Goal: Task Accomplishment & Management: Use online tool/utility

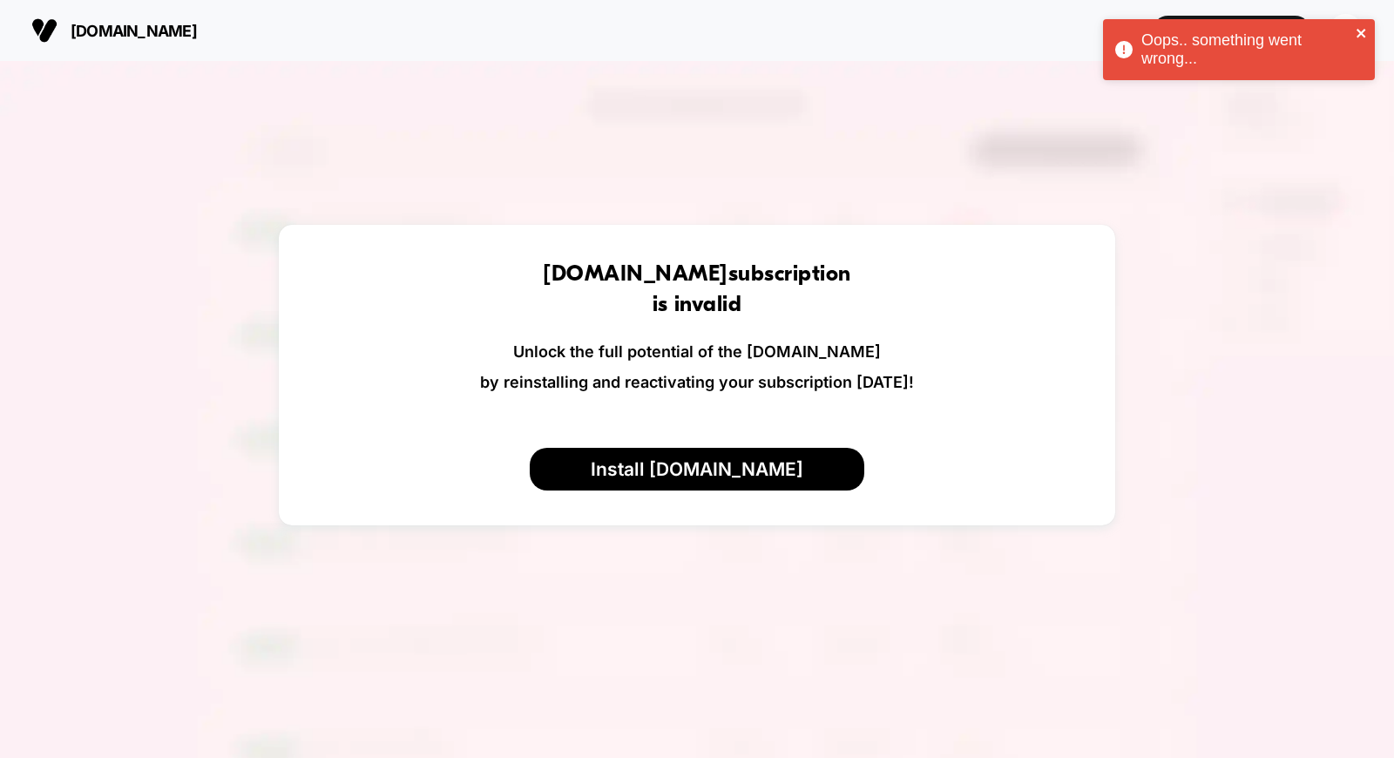
click at [1361, 33] on icon "close" at bounding box center [1361, 33] width 9 height 9
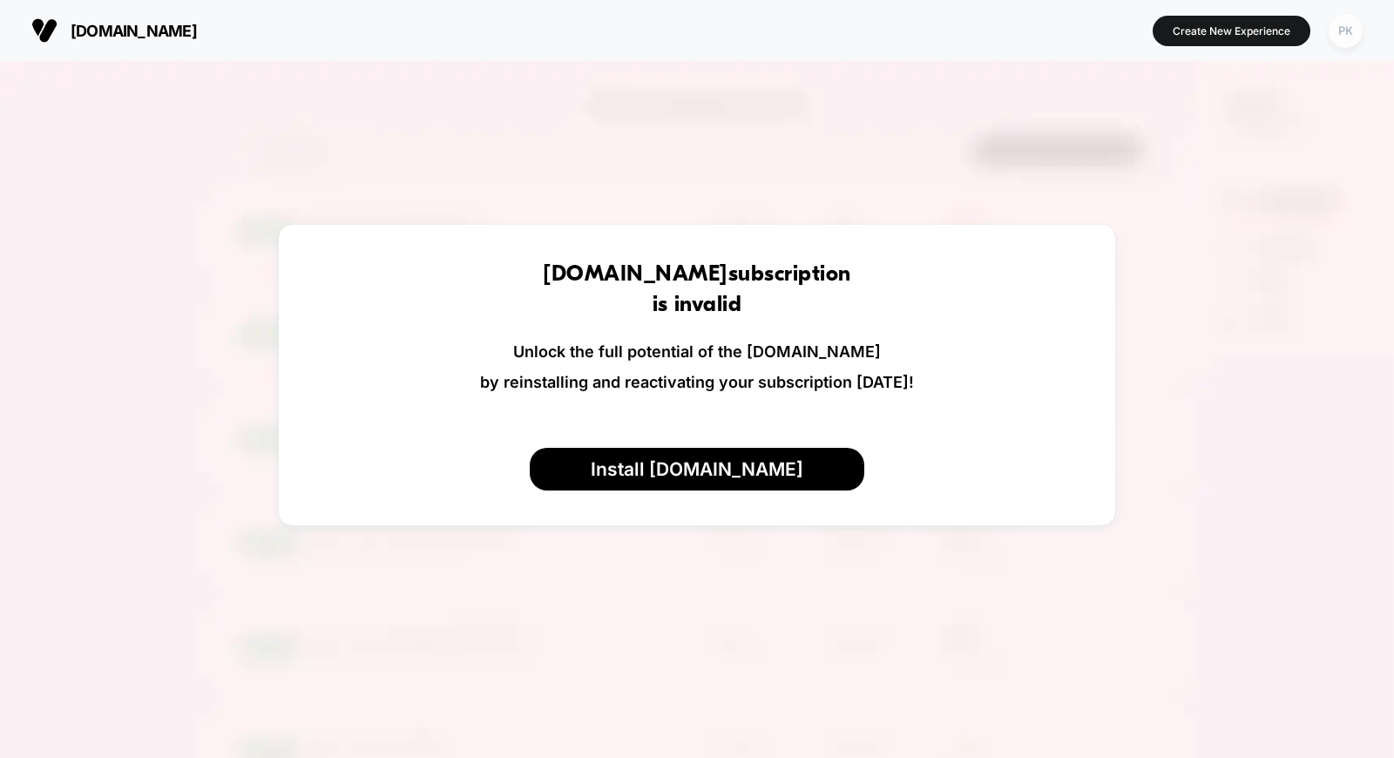
click at [1335, 40] on button "PK" at bounding box center [1346, 31] width 44 height 36
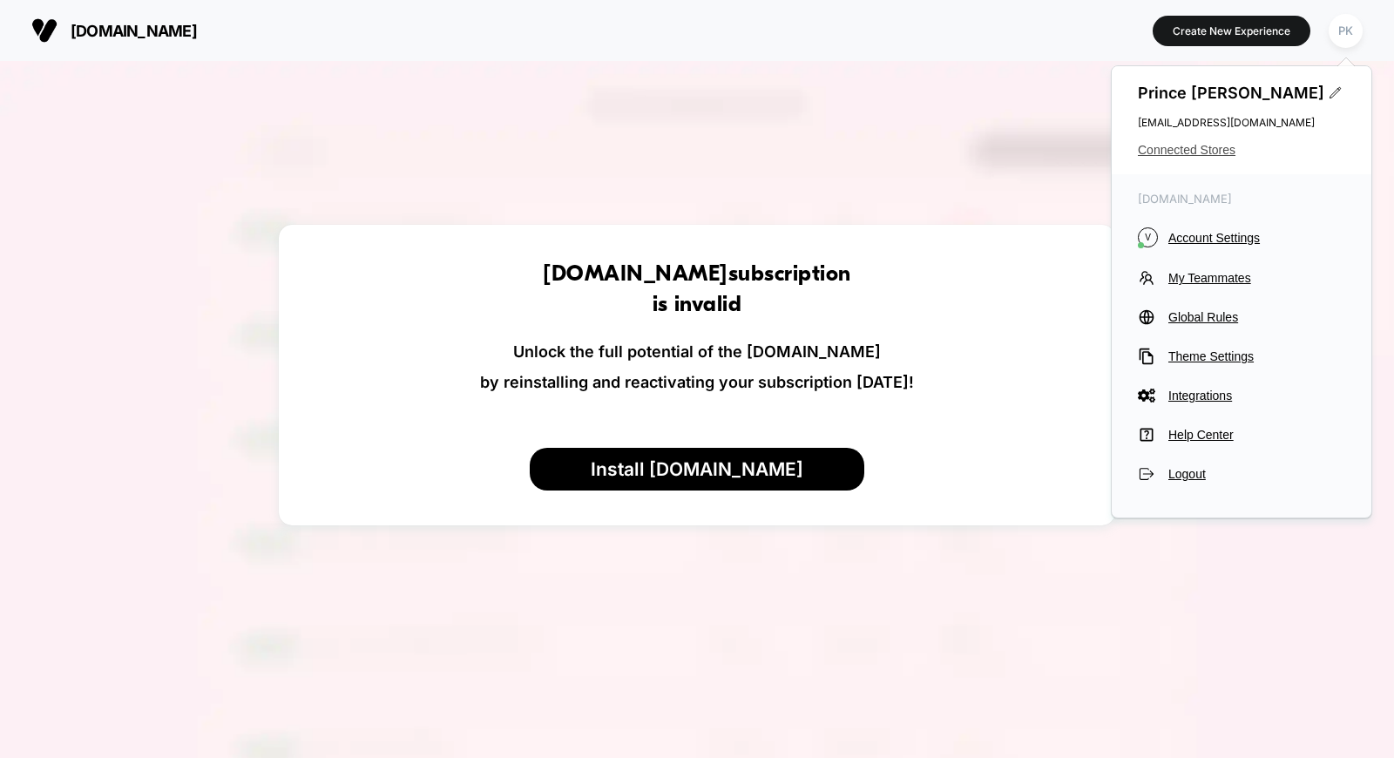
click at [1190, 152] on span "Connected Stores" at bounding box center [1241, 150] width 207 height 14
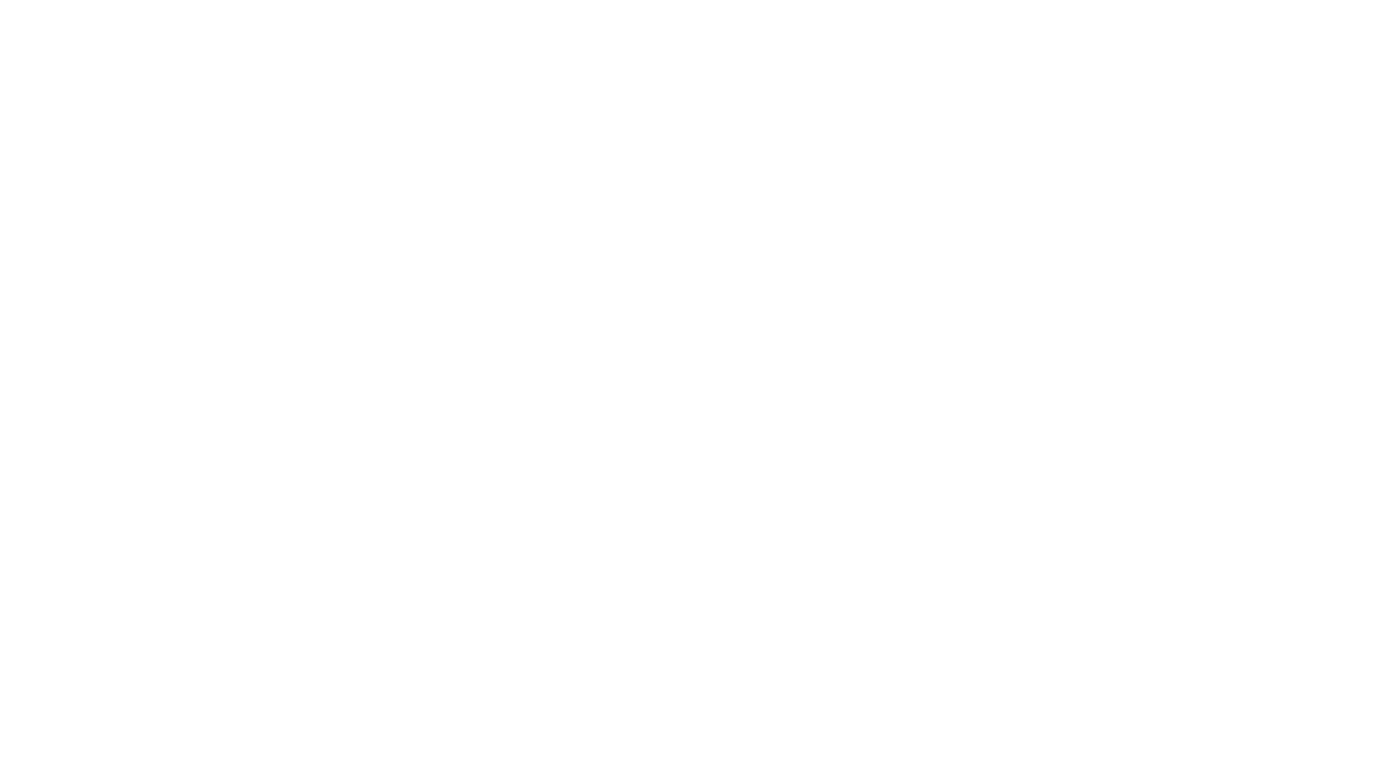
click at [1195, 7] on html "Navigated to [DOMAIN_NAME] | No-code CRO for Shopify" at bounding box center [697, 3] width 1394 height 7
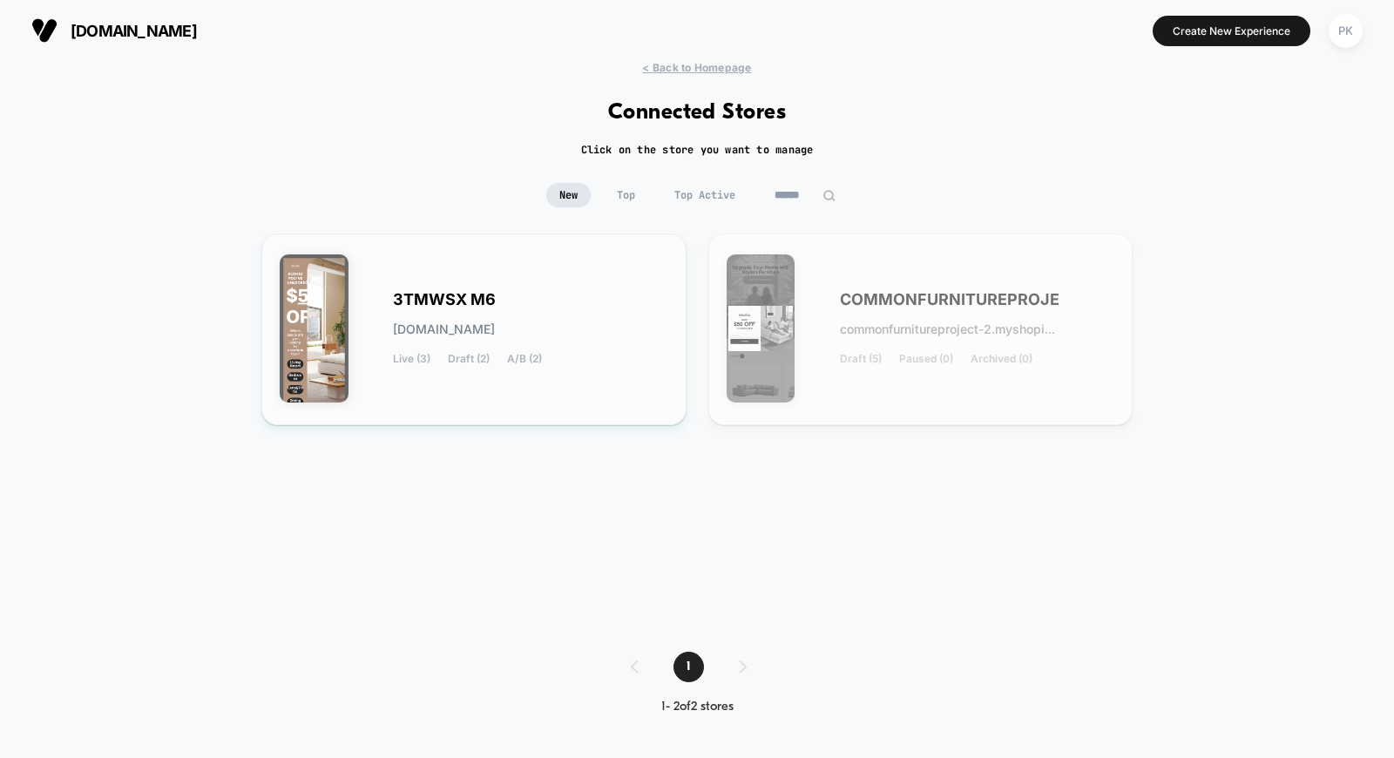
click at [524, 290] on div "3TMWSX M6 [DOMAIN_NAME] Live (3) Draft (2) A/B (2)" at bounding box center [474, 329] width 389 height 155
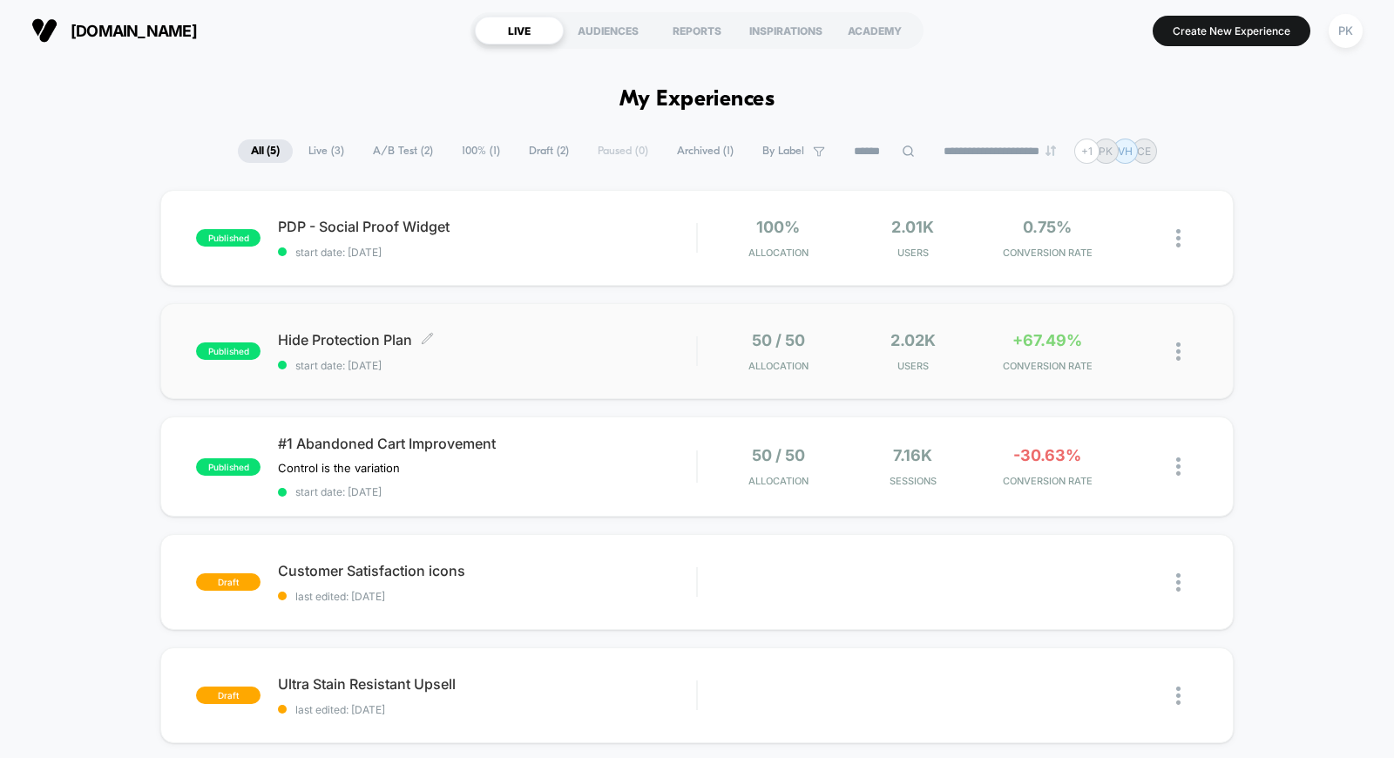
click at [503, 351] on div "Hide Protection Plan Click to edit experience details Click to edit experience …" at bounding box center [487, 351] width 418 height 41
click at [1177, 347] on img at bounding box center [1178, 351] width 4 height 18
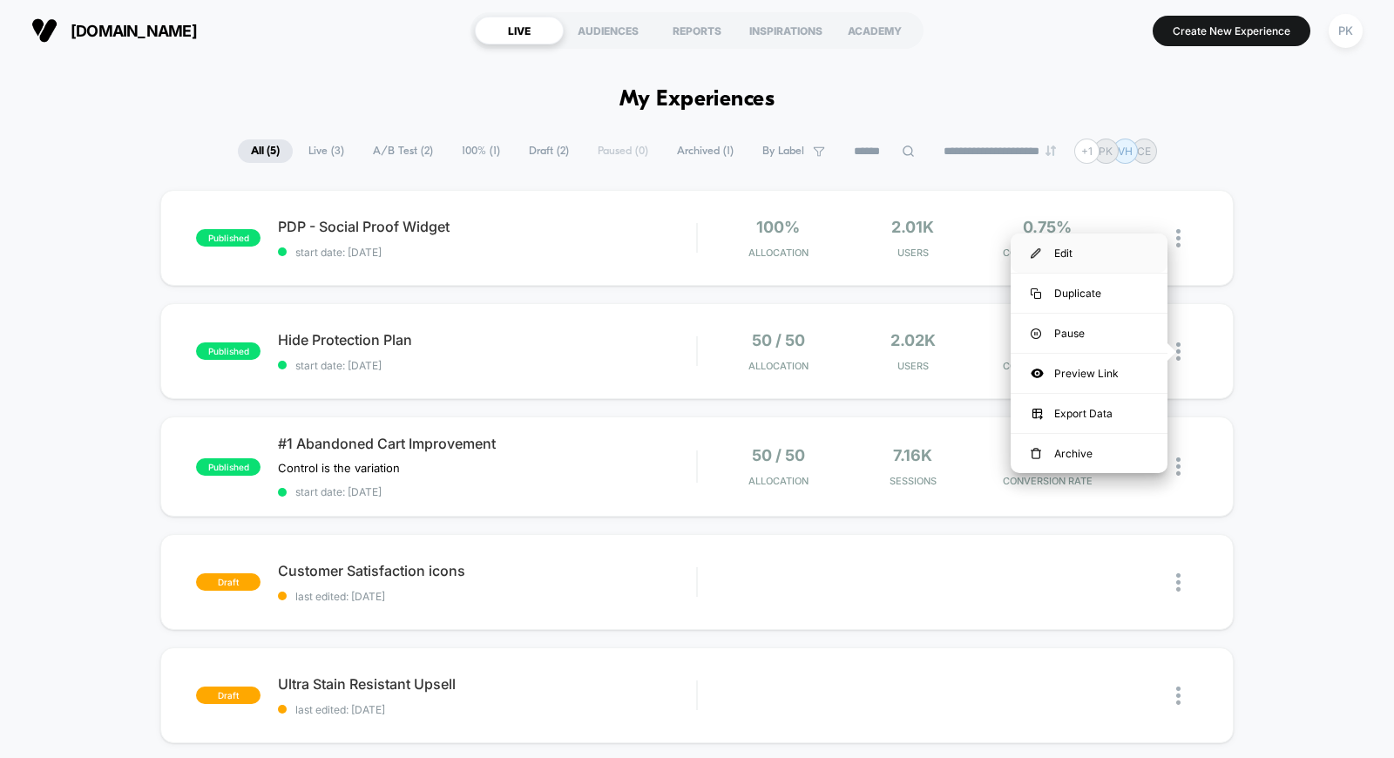
click at [1057, 254] on div "Edit" at bounding box center [1089, 253] width 157 height 39
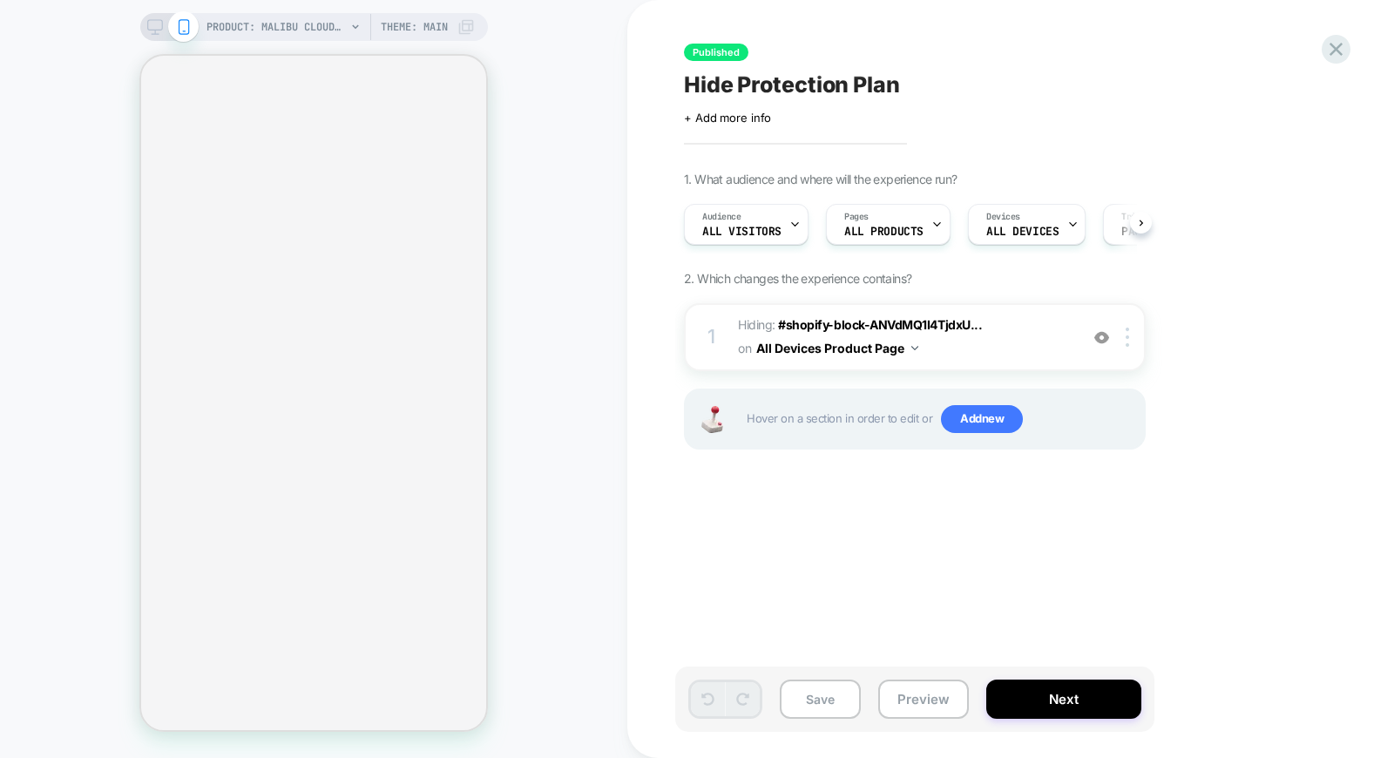
scroll to position [0, 1]
click at [1090, 328] on div at bounding box center [1102, 337] width 29 height 19
click at [1133, 334] on div at bounding box center [1130, 337] width 29 height 19
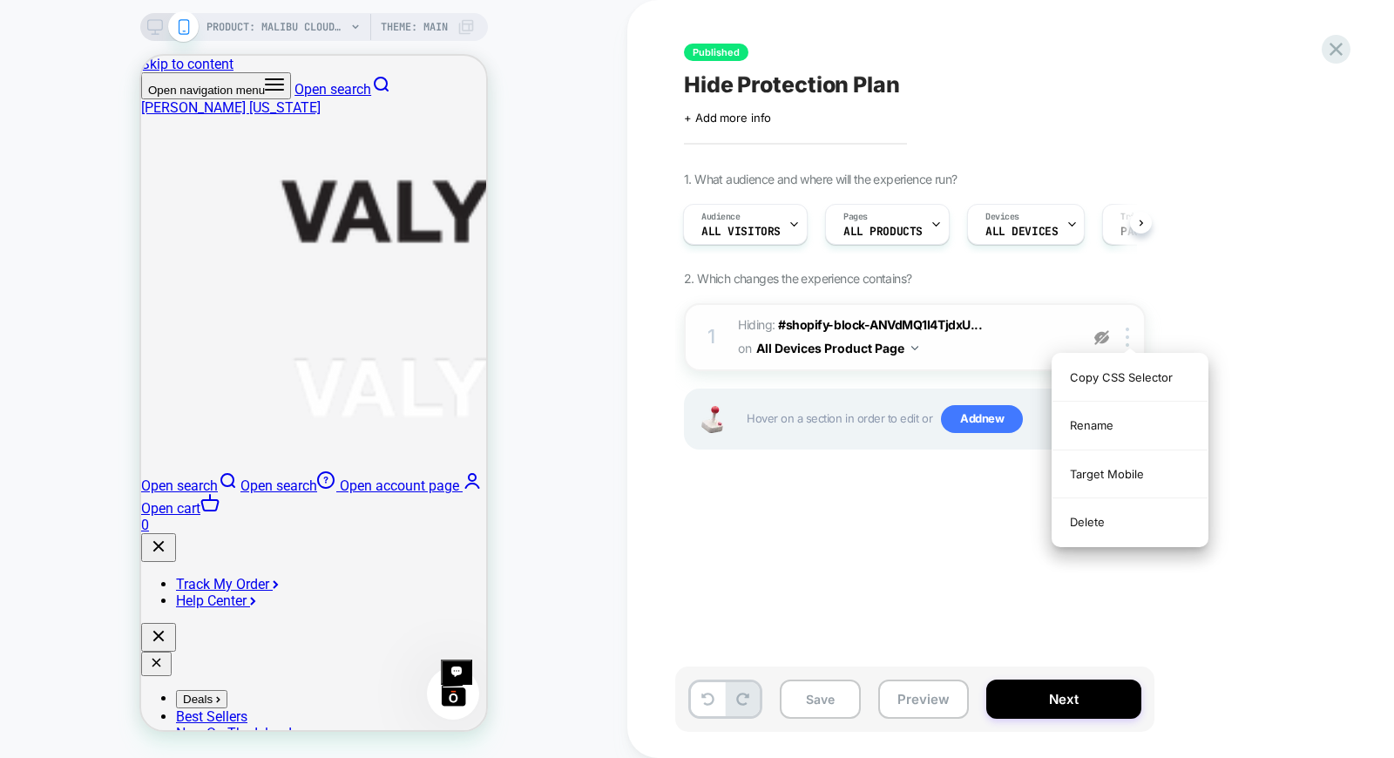
scroll to position [0, 0]
click at [1016, 334] on span "Hiding : #shopify-block-ANVdMQ1I4TjdxU... #shopify-block-ANVdMQ1I4TjdxUnFJM__pr…" at bounding box center [904, 337] width 332 height 47
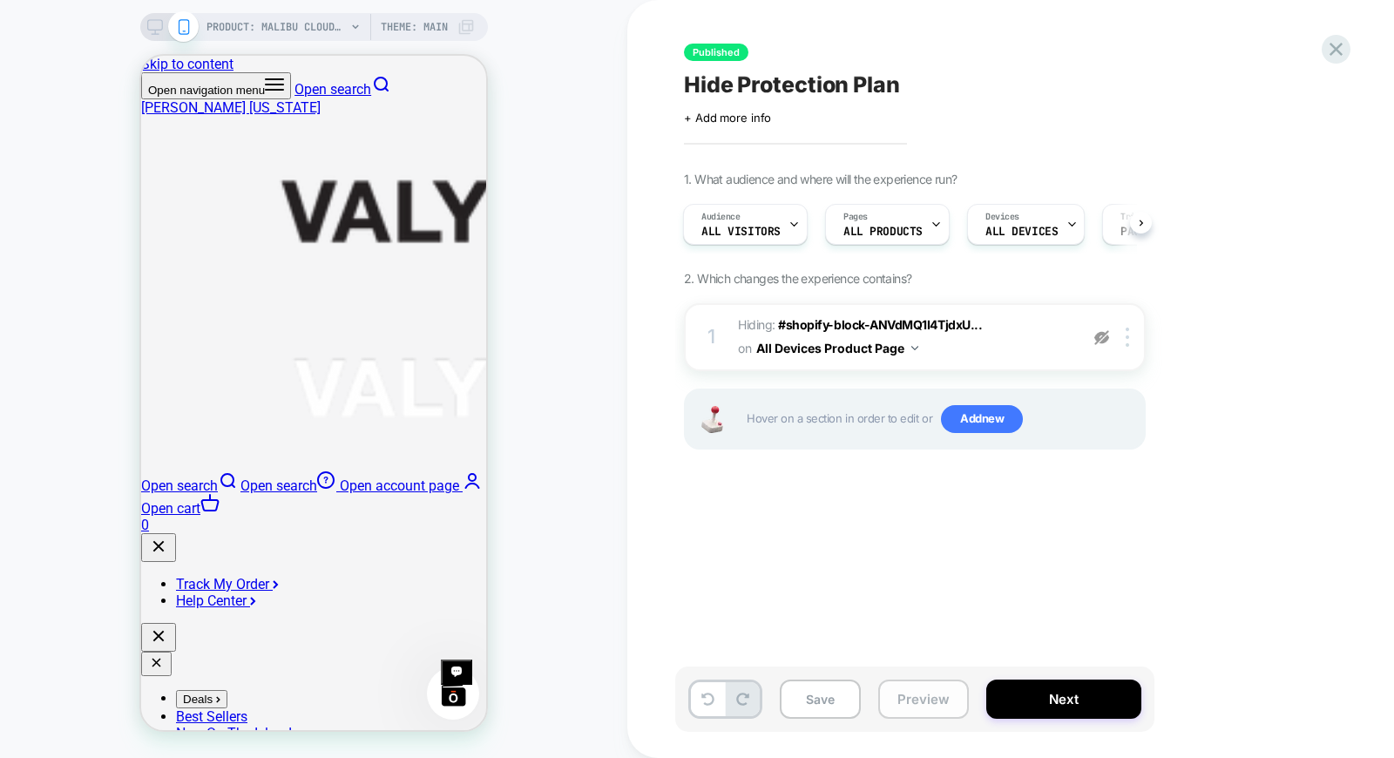
click at [909, 709] on button "Preview" at bounding box center [923, 699] width 91 height 39
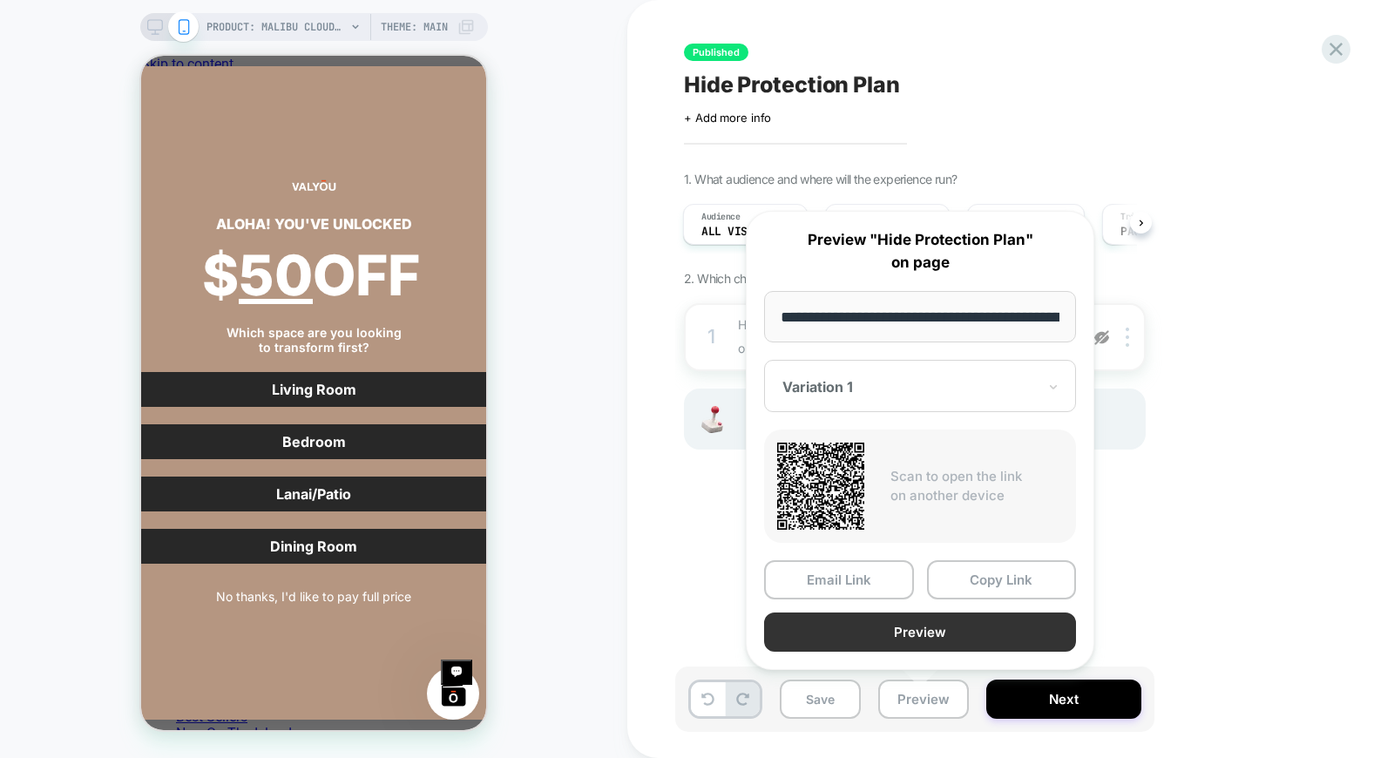
click at [907, 621] on button "Preview" at bounding box center [920, 632] width 312 height 39
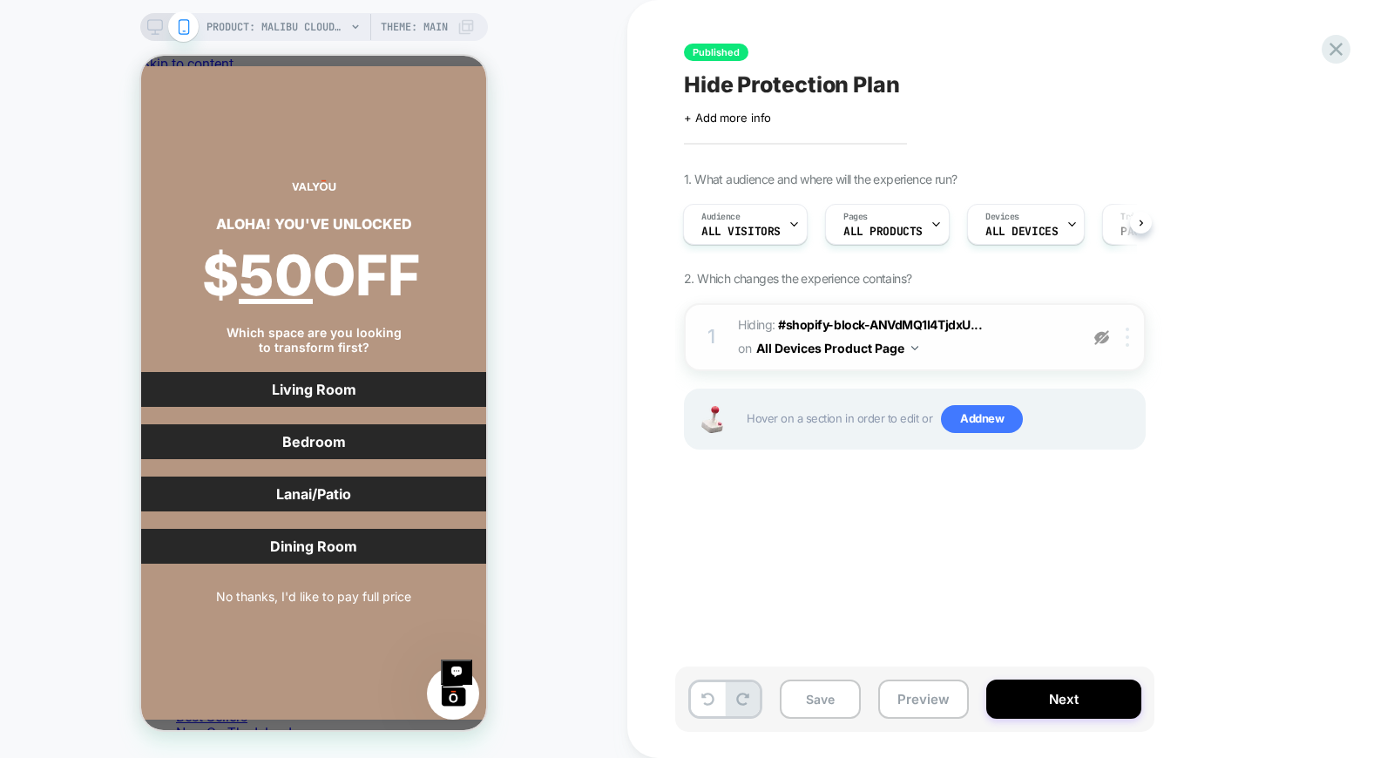
click at [1129, 329] on img at bounding box center [1127, 337] width 3 height 19
click at [925, 700] on button "Preview" at bounding box center [923, 699] width 91 height 39
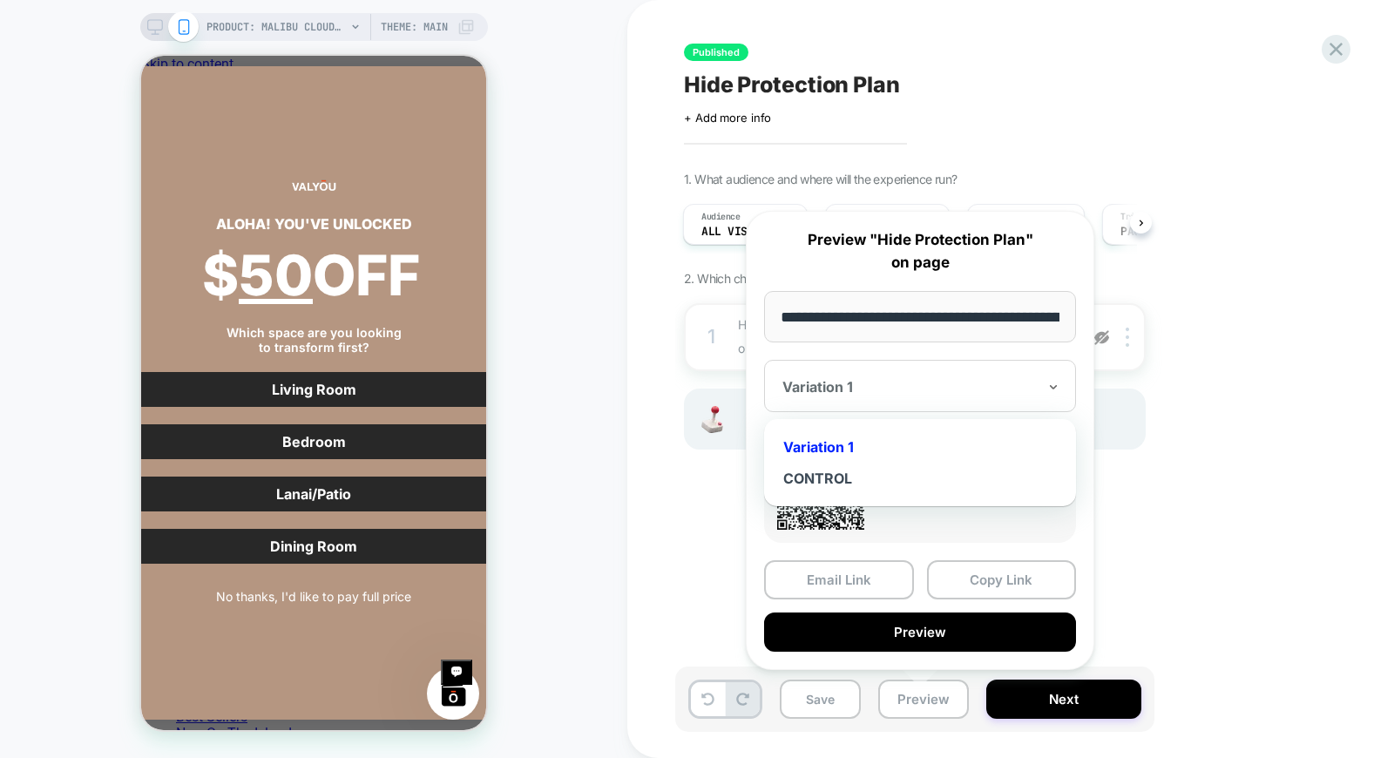
click at [831, 378] on div "Variation 1" at bounding box center [920, 386] width 312 height 52
click at [822, 482] on div "CONTROL" at bounding box center [920, 478] width 295 height 31
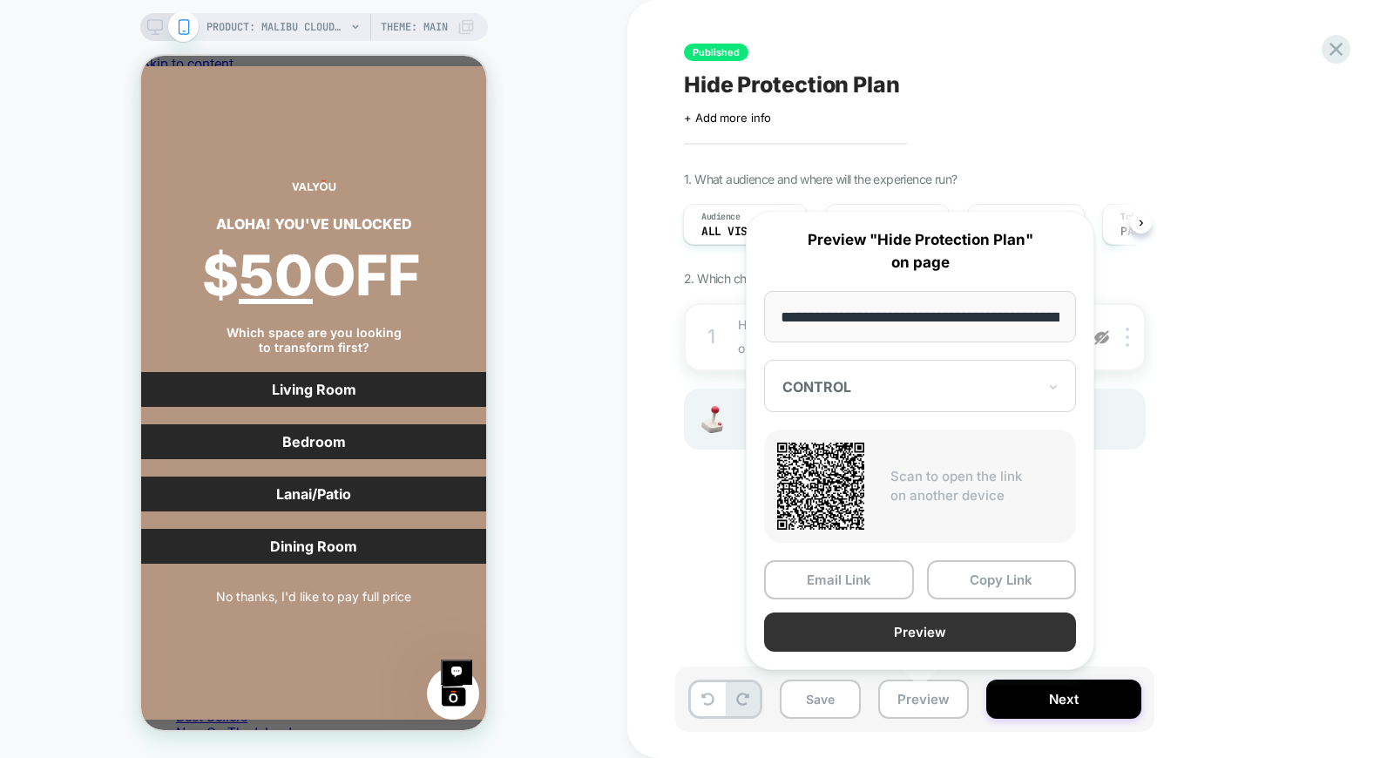
click at [919, 620] on button "Preview" at bounding box center [920, 632] width 312 height 39
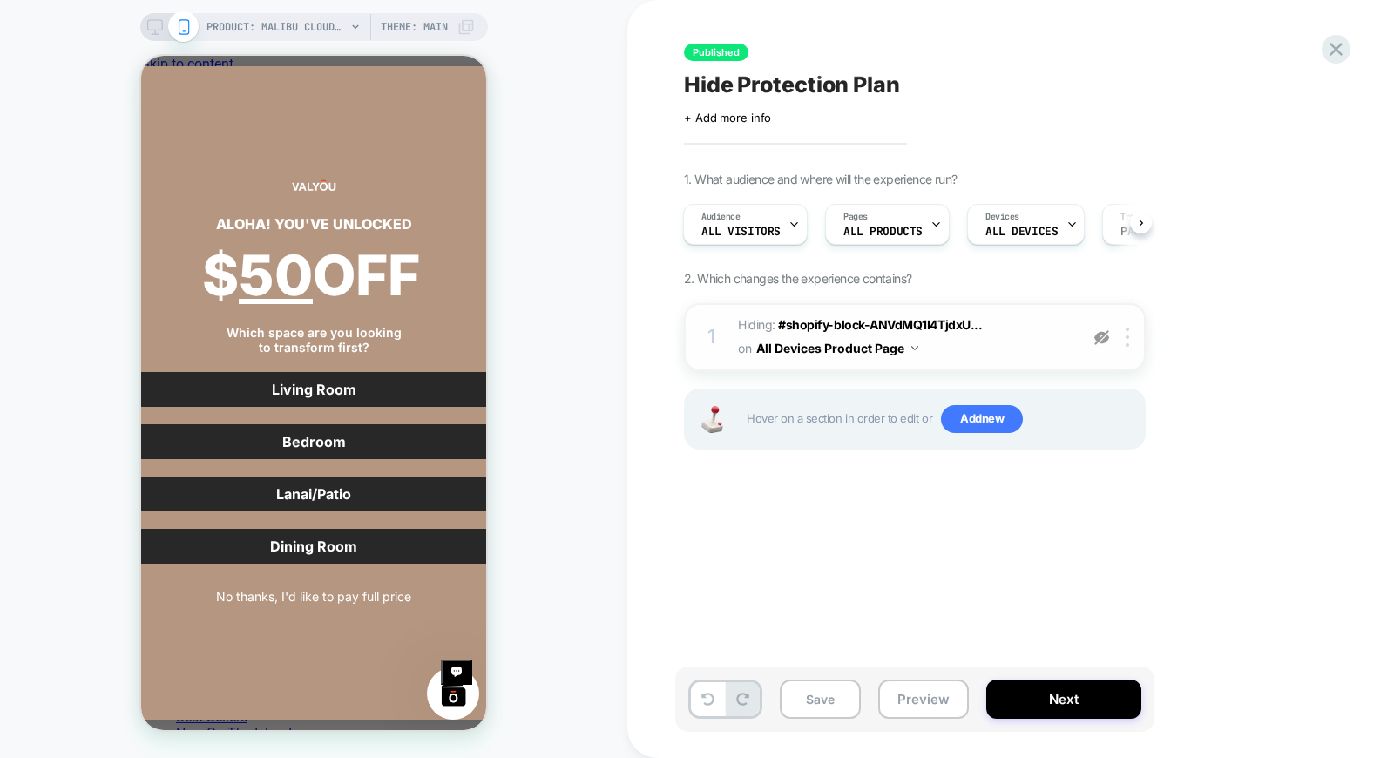
click at [986, 342] on span "Hiding : #shopify-block-ANVdMQ1I4TjdxU... #shopify-block-ANVdMQ1I4TjdxUnFJM__pr…" at bounding box center [904, 337] width 332 height 47
click at [1109, 334] on img at bounding box center [1102, 337] width 15 height 15
click at [303, 581] on button "No thanks, I'd like to pay full price" at bounding box center [313, 596] width 669 height 31
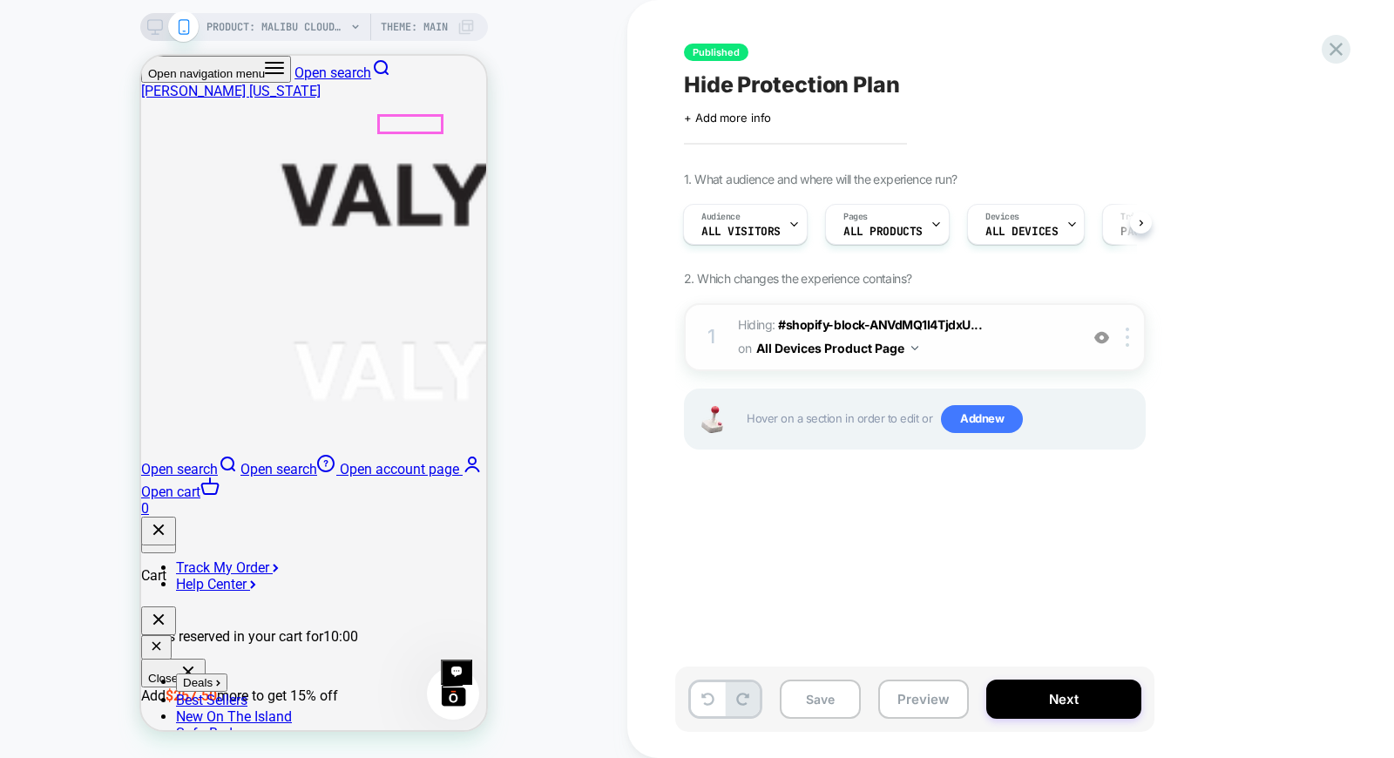
scroll to position [580, 0]
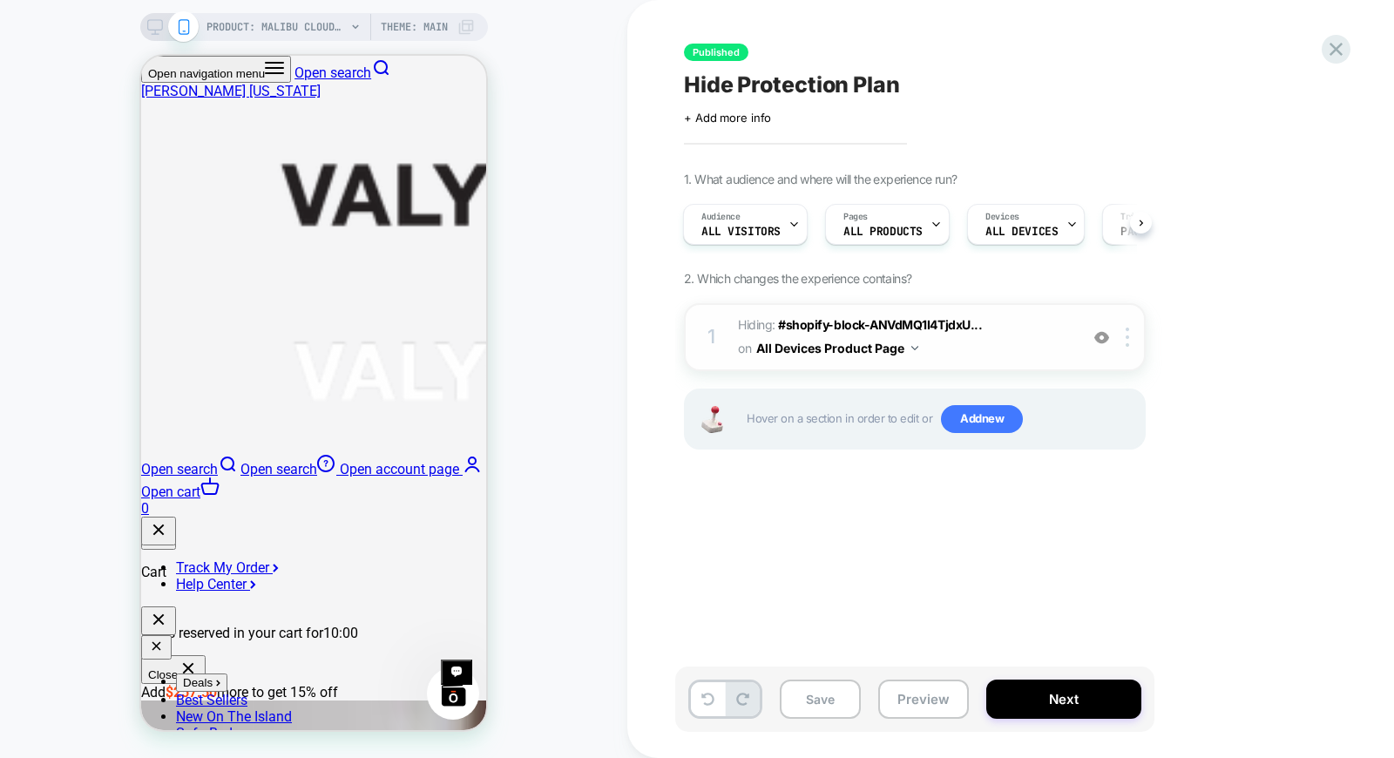
click at [1103, 336] on img at bounding box center [1102, 337] width 15 height 15
click at [1125, 341] on div at bounding box center [1130, 337] width 29 height 19
click at [1000, 336] on span "Hiding : #shopify-block-ANVdMQ1I4TjdxU... #shopify-block-ANVdMQ1I4TjdxUnFJM__pr…" at bounding box center [904, 337] width 332 height 47
click at [996, 343] on span "Hiding : #shopify-block-ANVdMQ1I4TjdxU... #shopify-block-ANVdMQ1I4TjdxUnFJM__pr…" at bounding box center [904, 337] width 332 height 47
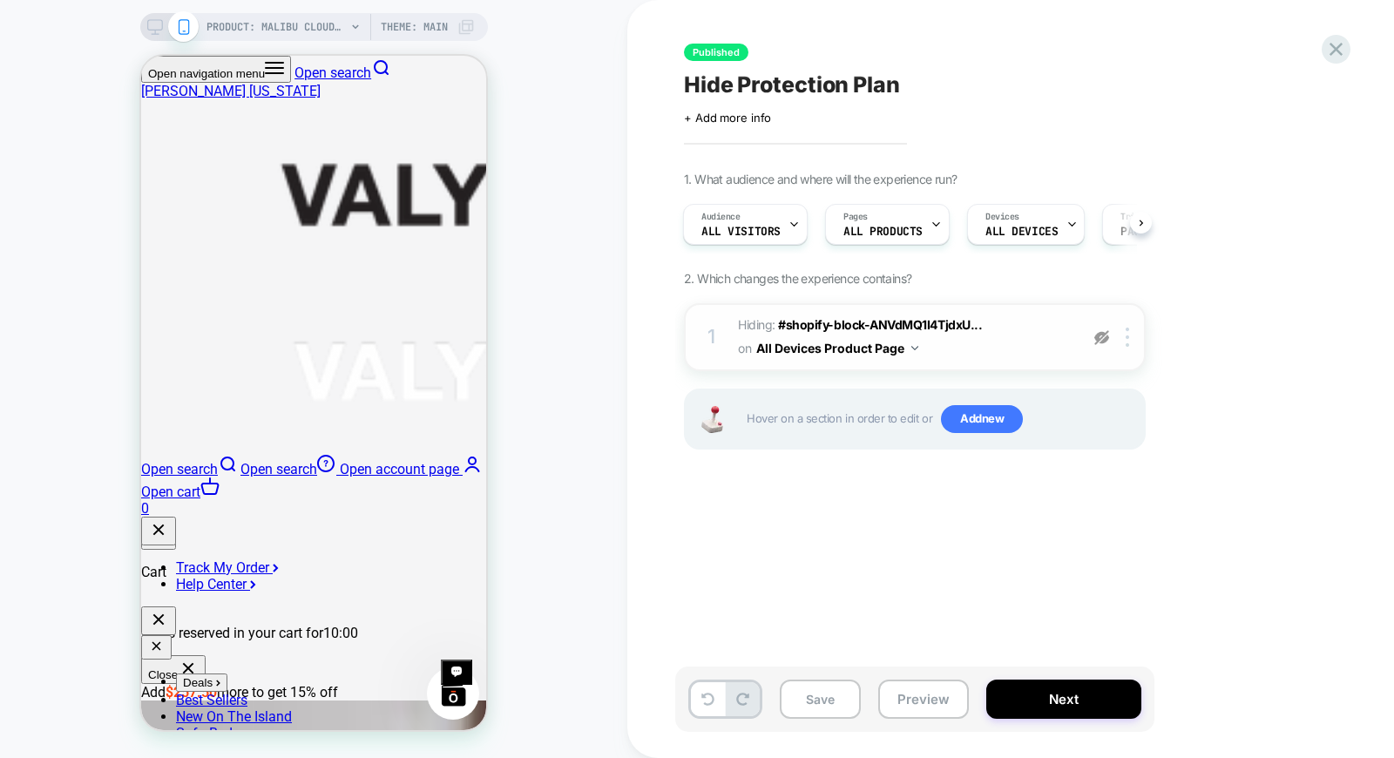
click at [996, 343] on span "Hiding : #shopify-block-ANVdMQ1I4TjdxU... #shopify-block-ANVdMQ1I4TjdxUnFJM__pr…" at bounding box center [904, 337] width 332 height 47
click at [1125, 336] on div at bounding box center [1130, 337] width 29 height 19
click at [723, 337] on div "1 Hiding : #shopify-block-ANVdMQ1I4TjdxU... #shopify-block-ANVdMQ1I4TjdxUnFJM__…" at bounding box center [915, 337] width 462 height 68
click at [769, 338] on button "All Devices Product Page" at bounding box center [837, 348] width 162 height 25
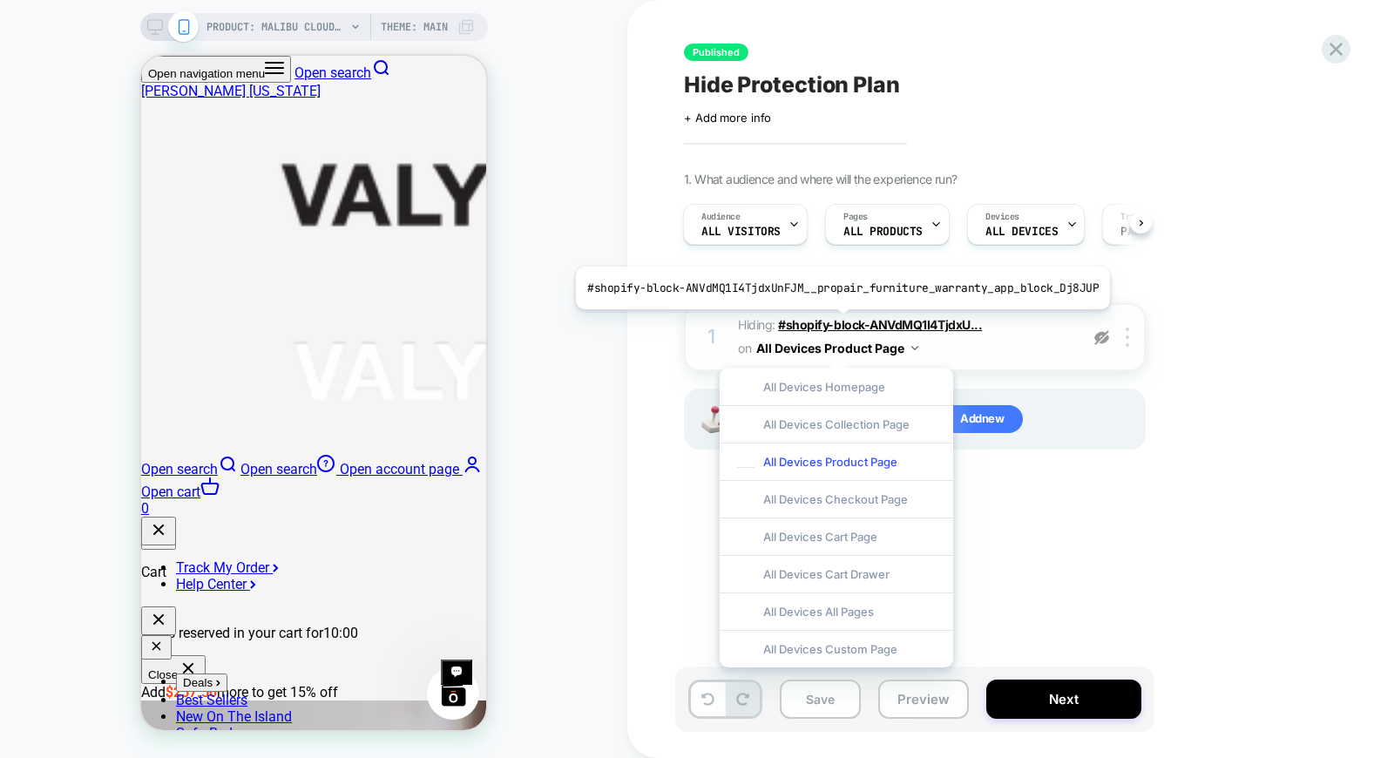
click at [837, 322] on span "#shopify-block-ANVdMQ1I4TjdxU..." at bounding box center [880, 324] width 204 height 15
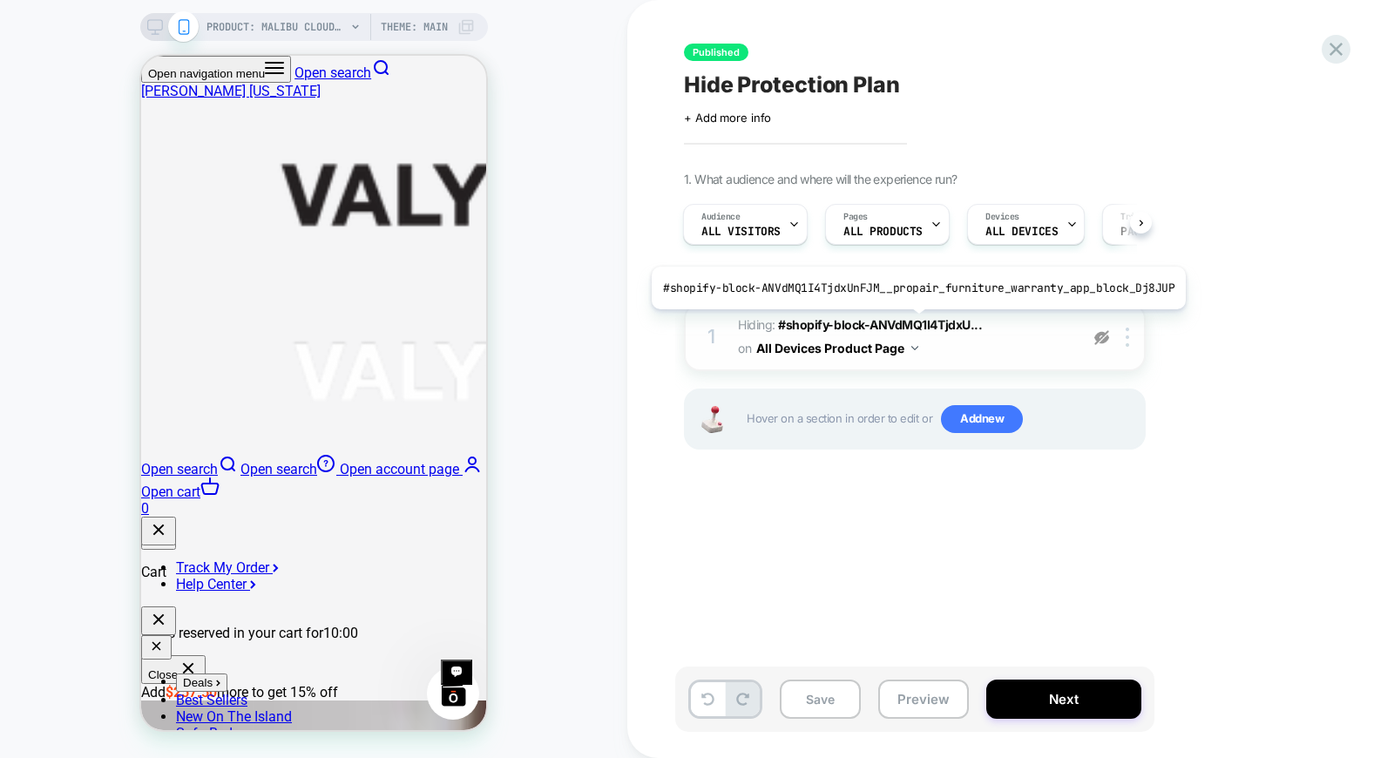
click at [995, 322] on span "Hiding : #shopify-block-ANVdMQ1I4TjdxU... #shopify-block-ANVdMQ1I4TjdxUnFJM__pr…" at bounding box center [904, 337] width 332 height 47
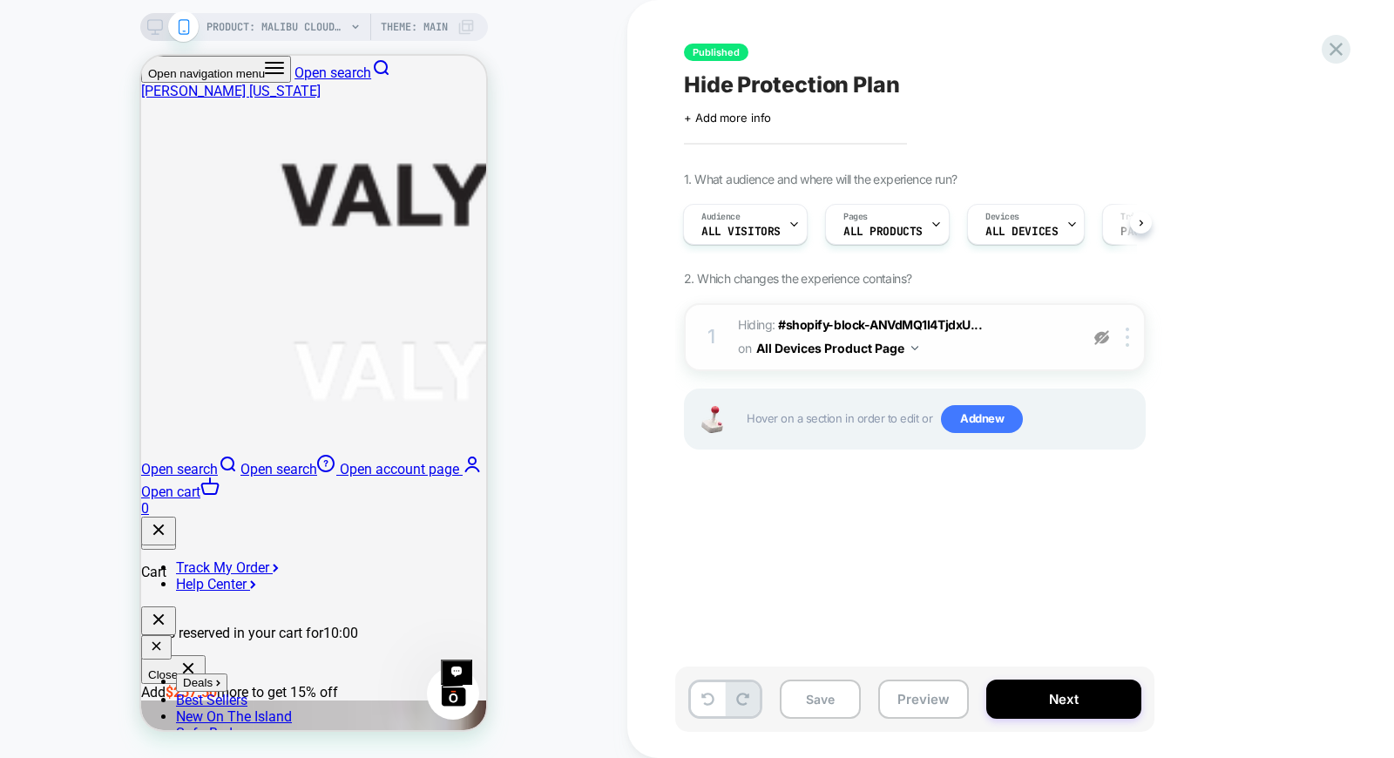
click at [995, 322] on span "Hiding : #shopify-block-ANVdMQ1I4TjdxU... #shopify-block-ANVdMQ1I4TjdxUnFJM__pr…" at bounding box center [904, 337] width 332 height 47
click at [1013, 702] on button "Next" at bounding box center [1063, 699] width 155 height 39
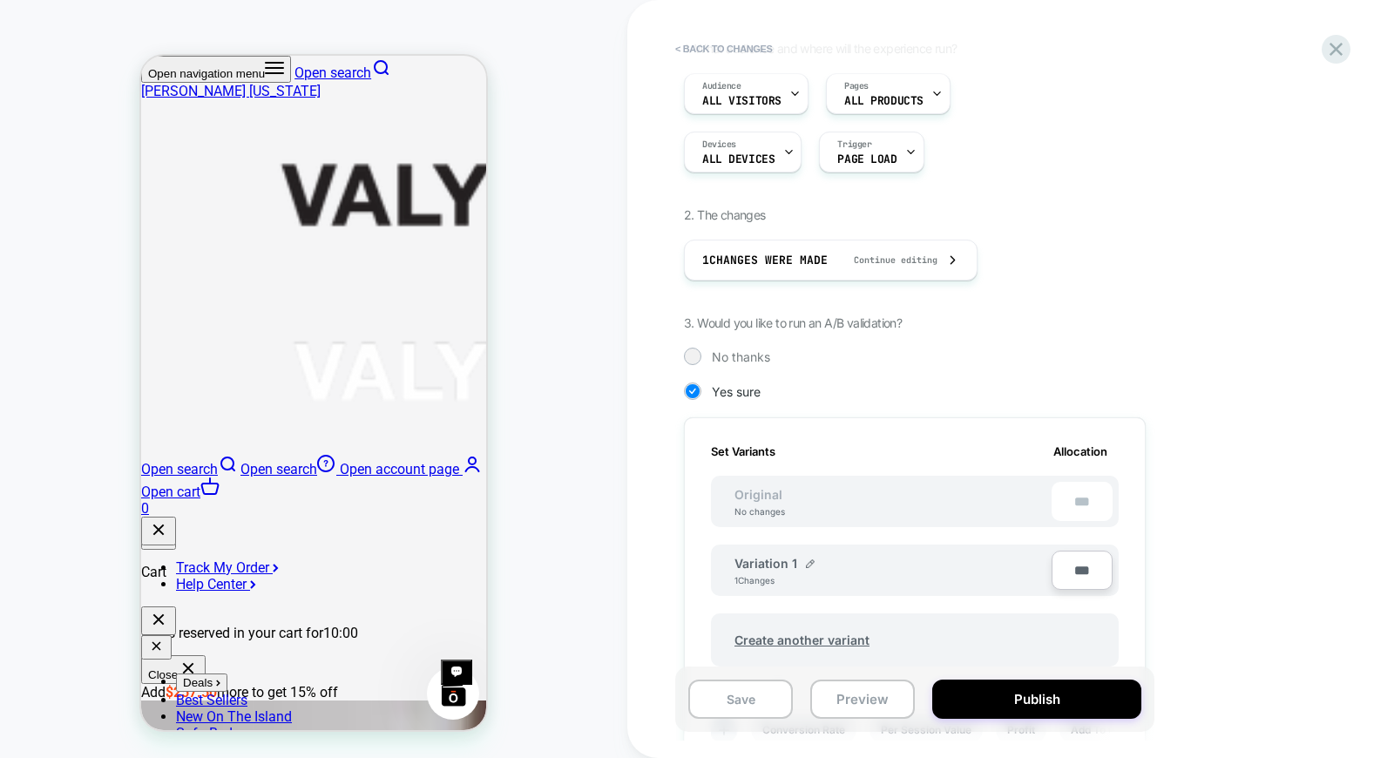
scroll to position [193, 0]
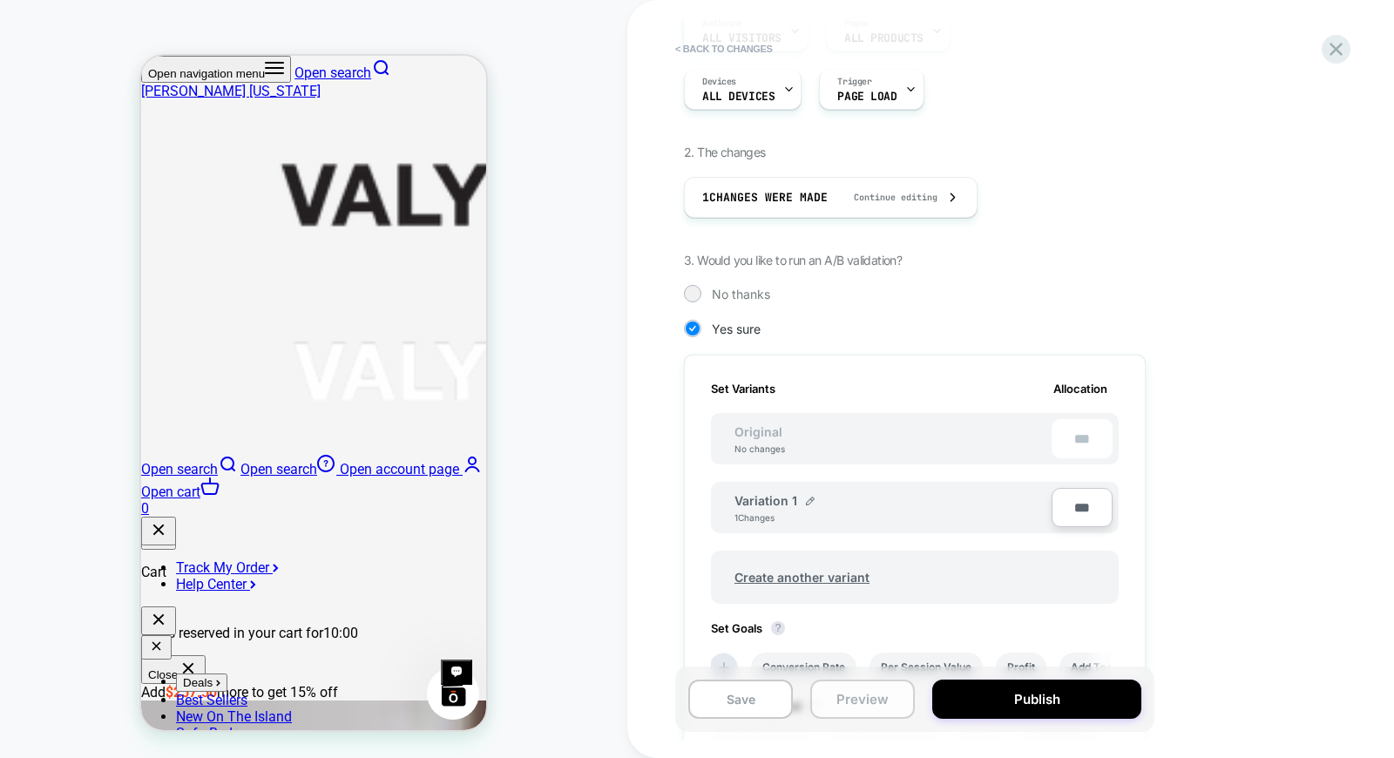
click at [858, 697] on button "Preview" at bounding box center [862, 699] width 105 height 39
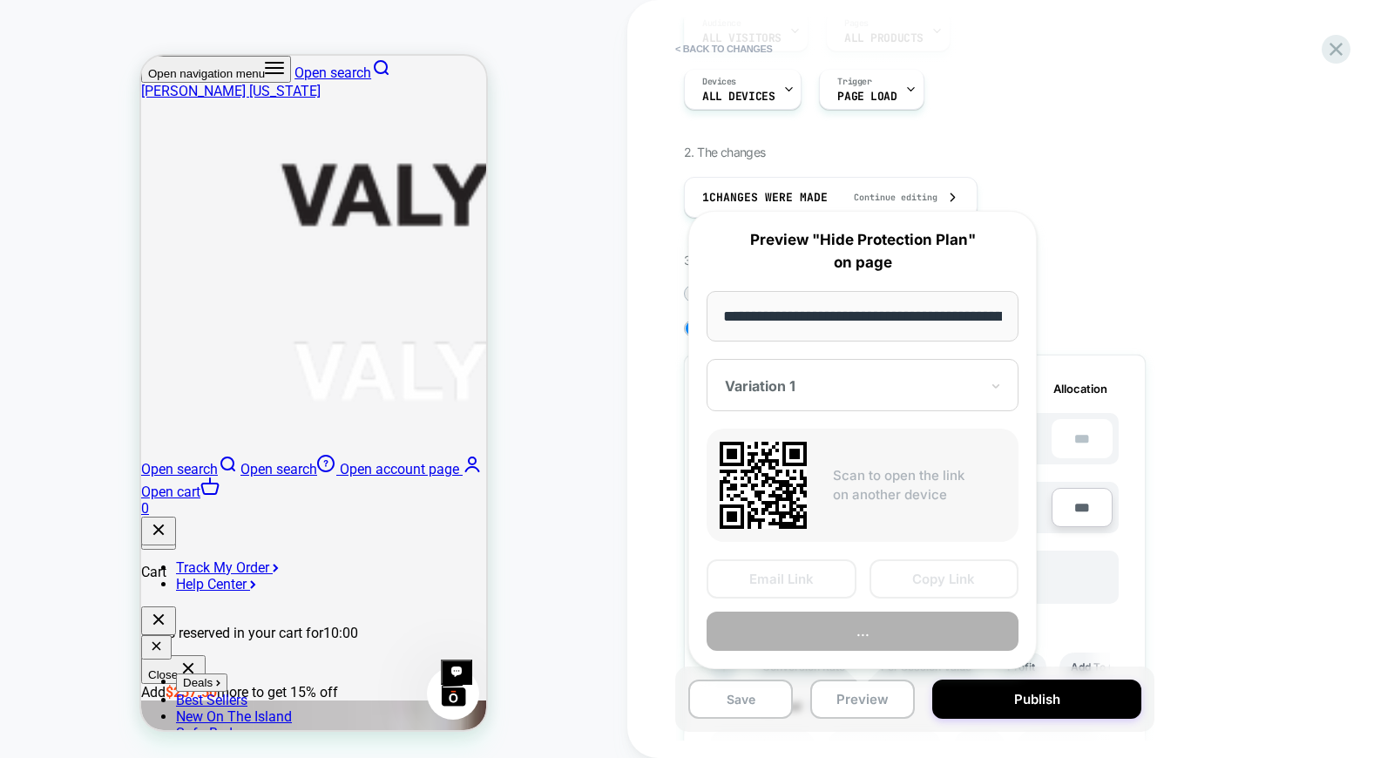
scroll to position [0, 229]
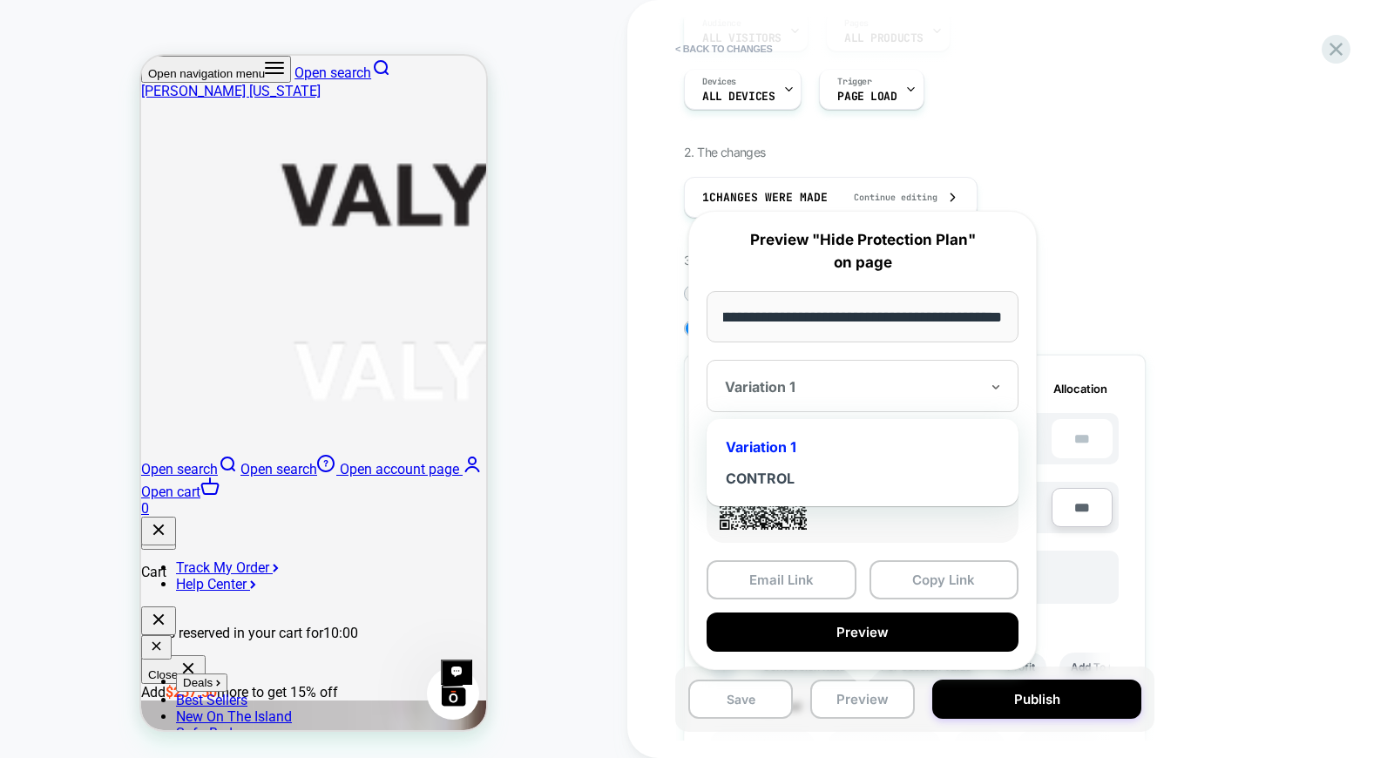
click at [802, 378] on div at bounding box center [852, 386] width 254 height 17
click at [779, 471] on div "CONTROL" at bounding box center [862, 478] width 295 height 31
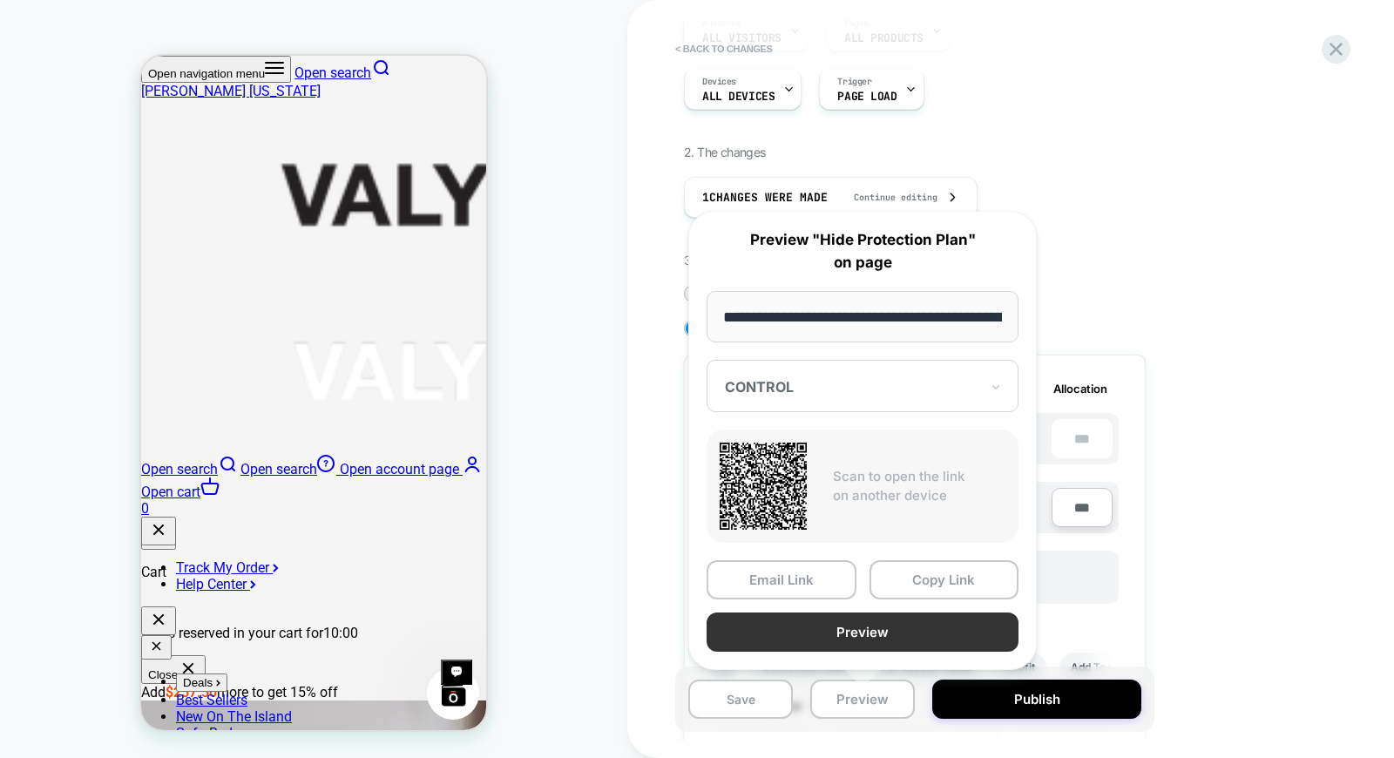
click at [829, 613] on button "Preview" at bounding box center [863, 632] width 312 height 39
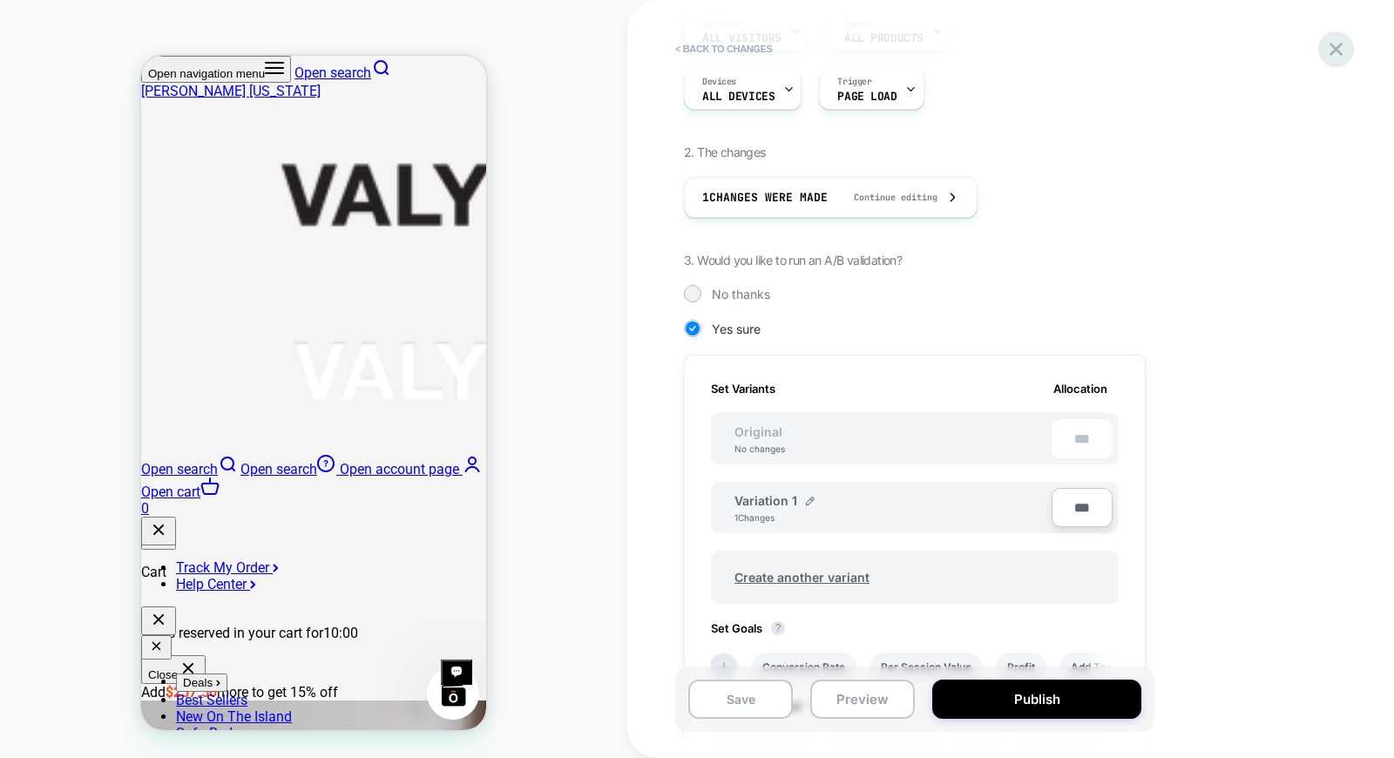
click at [1346, 53] on icon at bounding box center [1337, 49] width 24 height 24
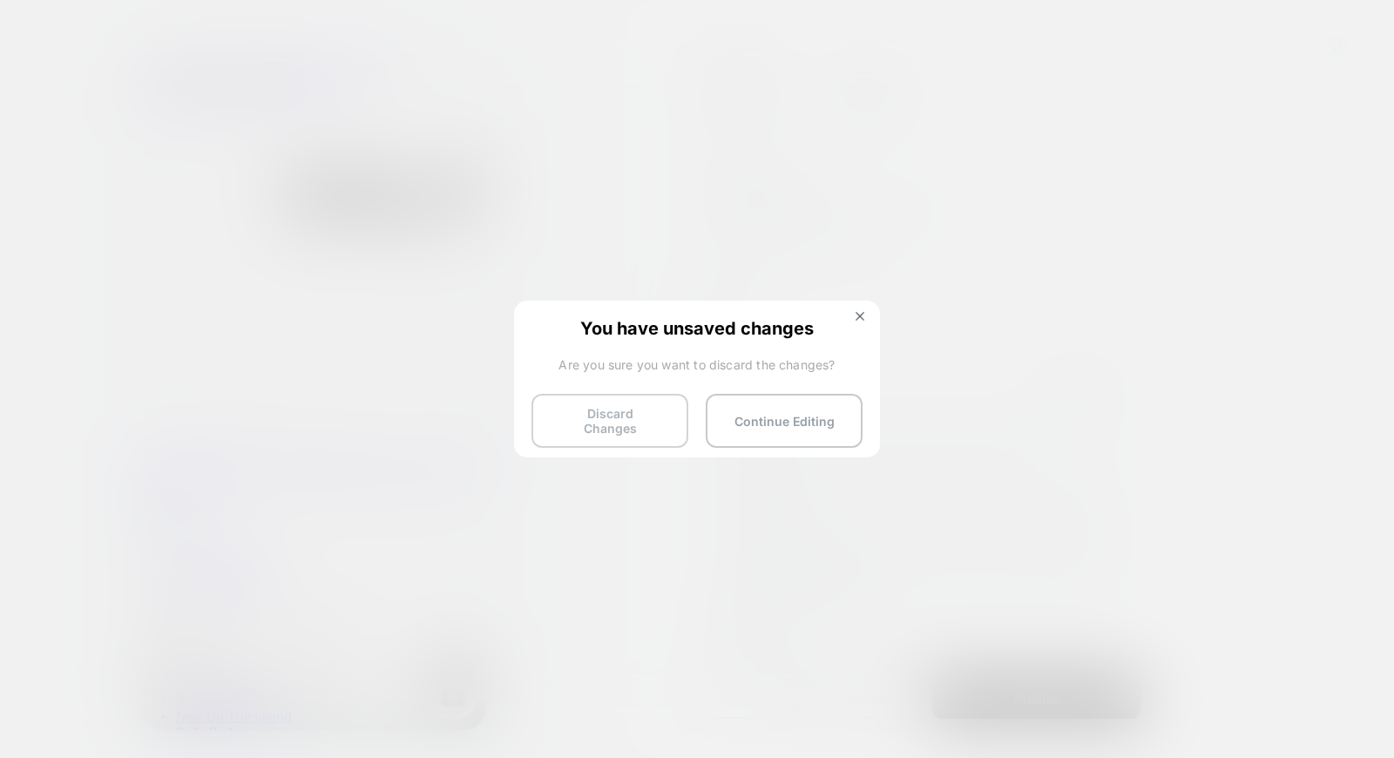
click at [617, 414] on button "Discard Changes" at bounding box center [610, 421] width 157 height 54
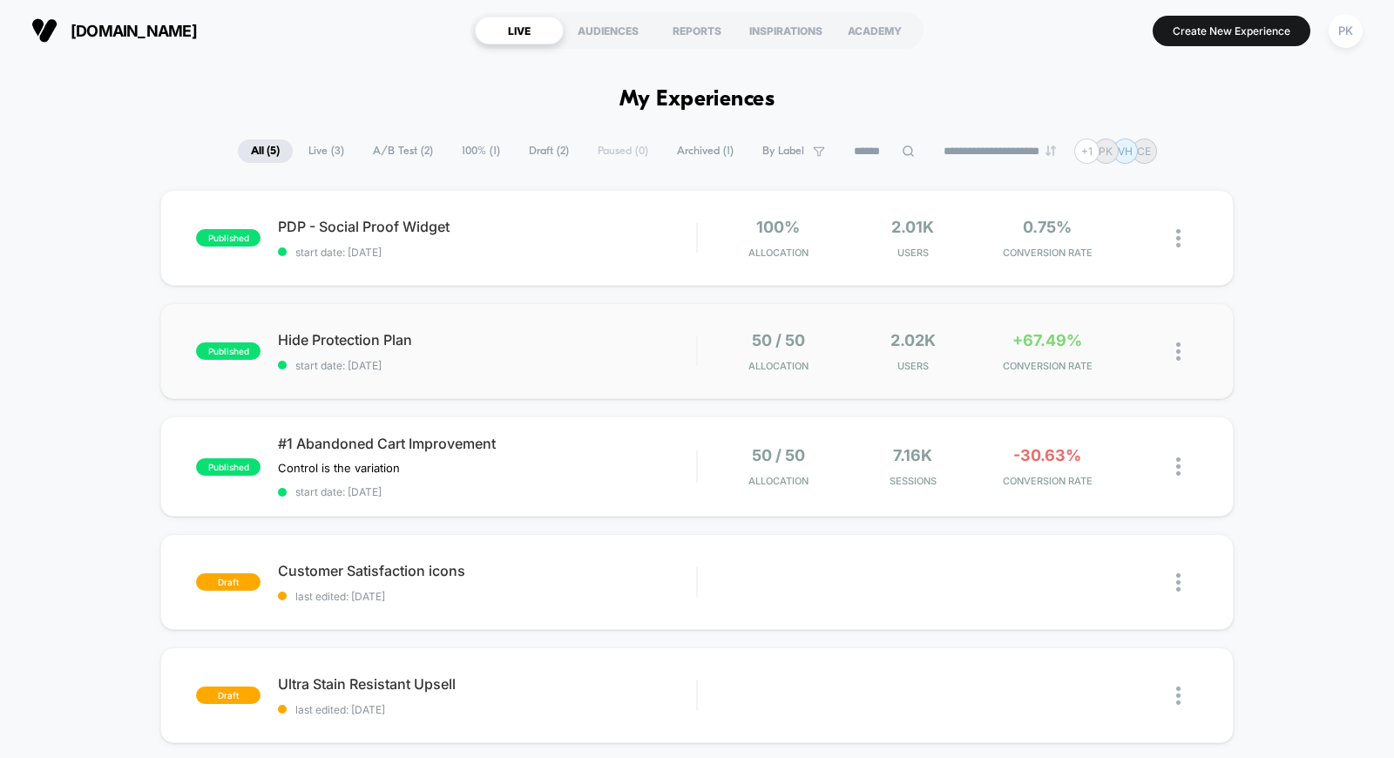
click at [1177, 351] on img at bounding box center [1178, 351] width 4 height 18
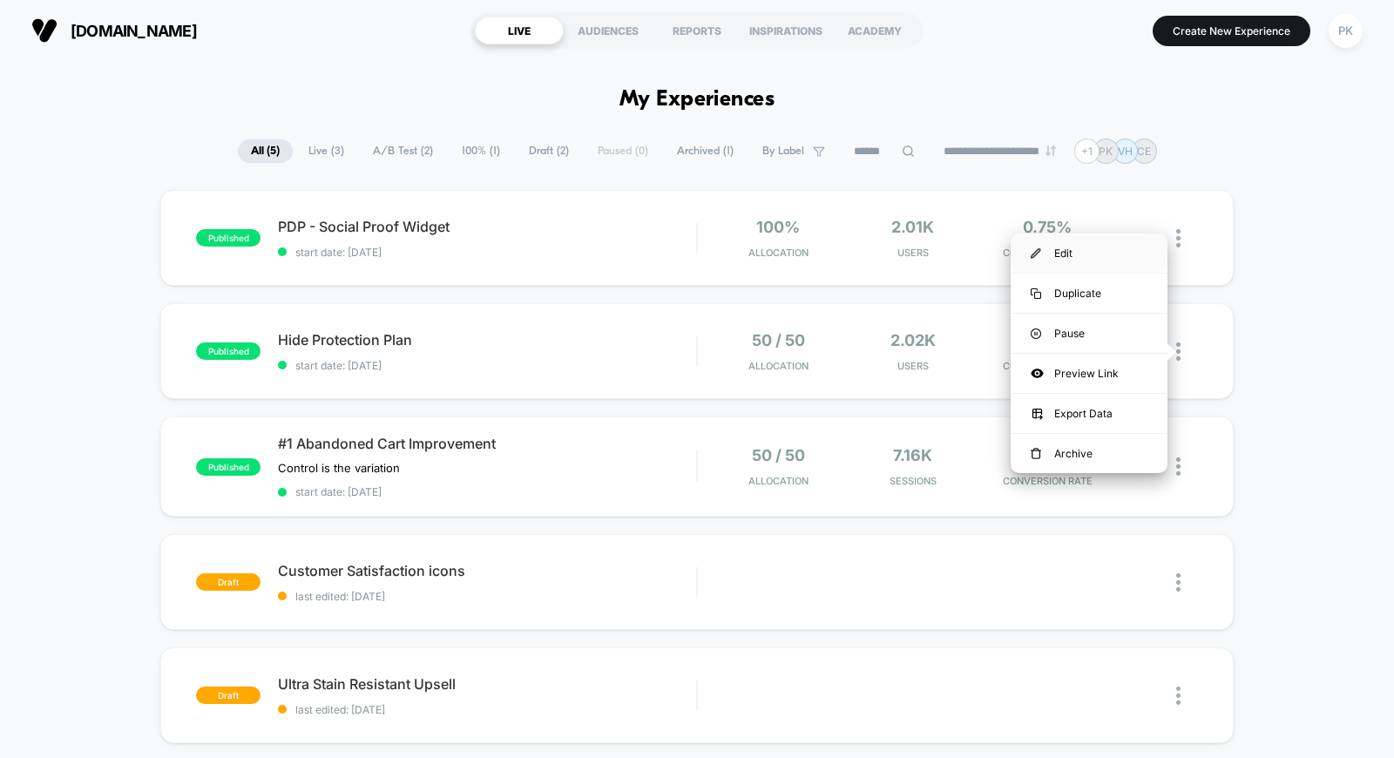
click at [1093, 248] on div "Edit" at bounding box center [1089, 253] width 157 height 39
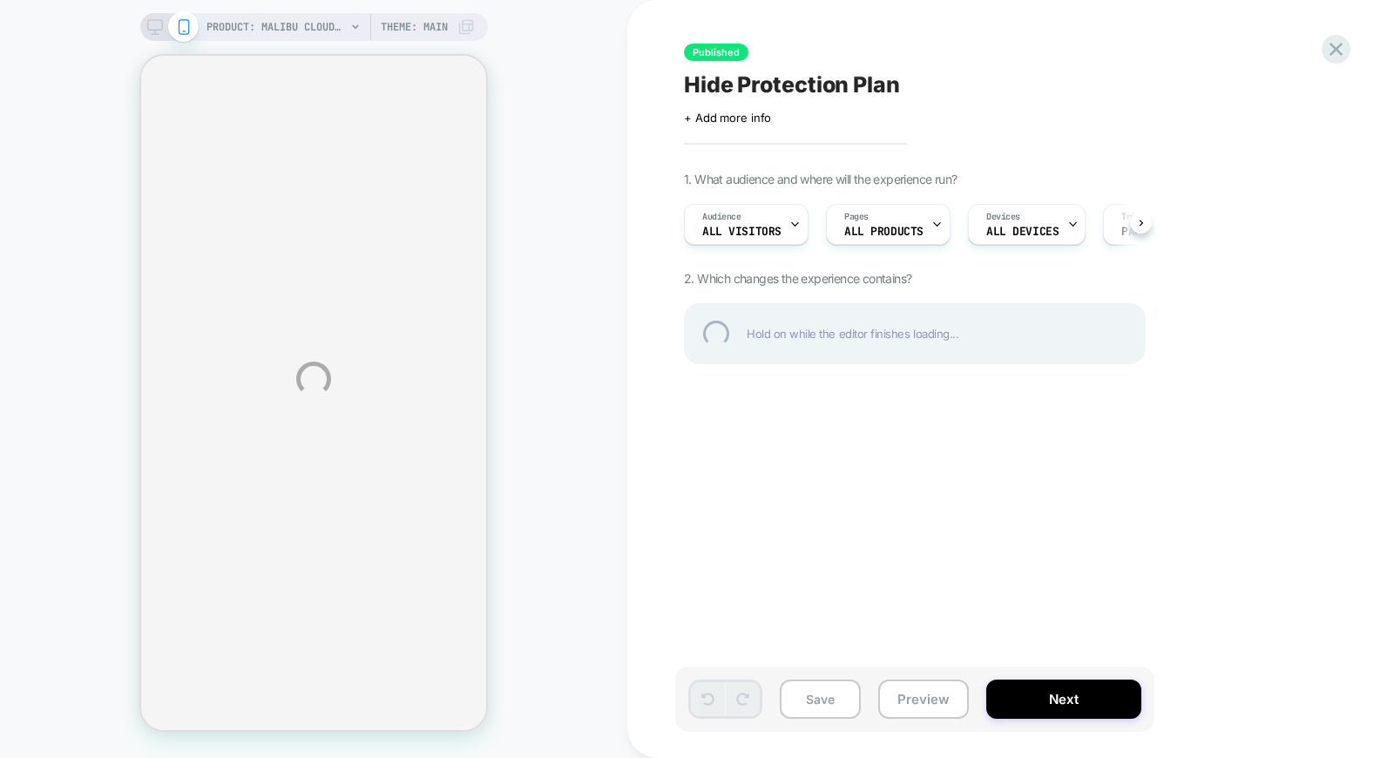
click at [141, 27] on div "PRODUCT: Malibu Cloud Sofa PRODUCT: Malibu Cloud Sofa Theme: MAIN Published Hid…" at bounding box center [697, 379] width 1394 height 758
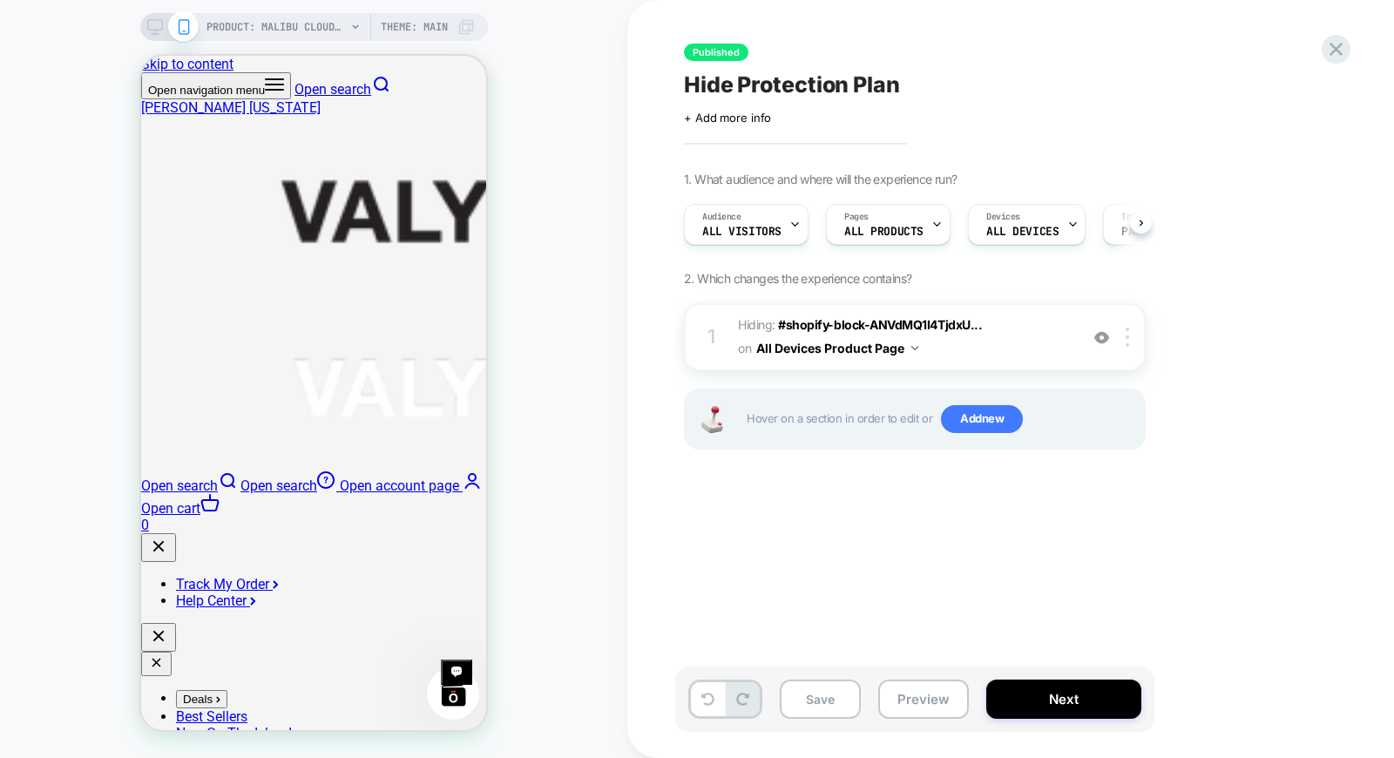
scroll to position [0, 1]
click at [141, 27] on div "PRODUCT: Malibu Cloud Sofa Theme: MAIN" at bounding box center [314, 27] width 348 height 28
drag, startPoint x: 140, startPoint y: 27, endPoint x: 152, endPoint y: 24, distance: 11.6
click at [148, 26] on div "PRODUCT: Malibu Cloud Sofa Theme: MAIN" at bounding box center [314, 27] width 348 height 28
click at [152, 24] on icon at bounding box center [155, 27] width 16 height 16
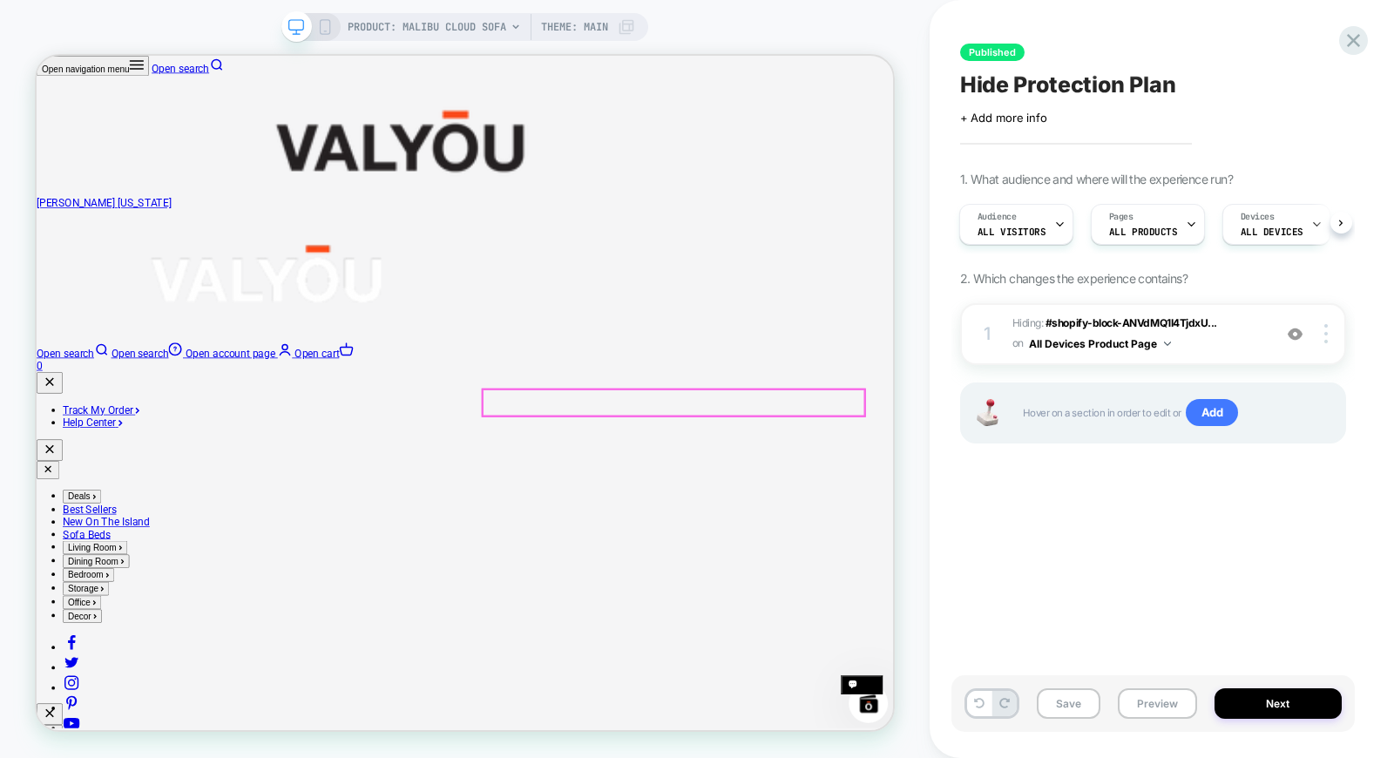
scroll to position [193, 0]
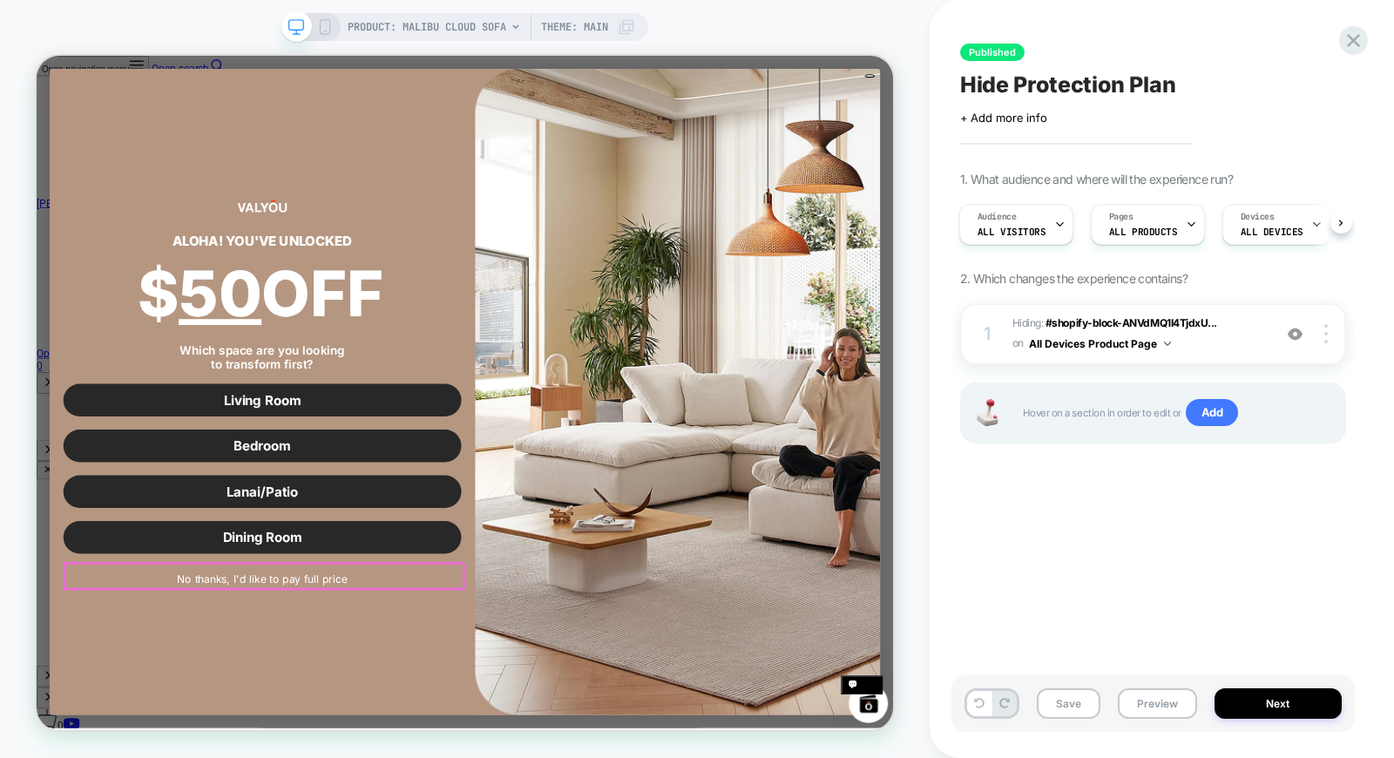
click at [354, 747] on button "No thanks, I'd like to pay full price" at bounding box center [337, 753] width 531 height 33
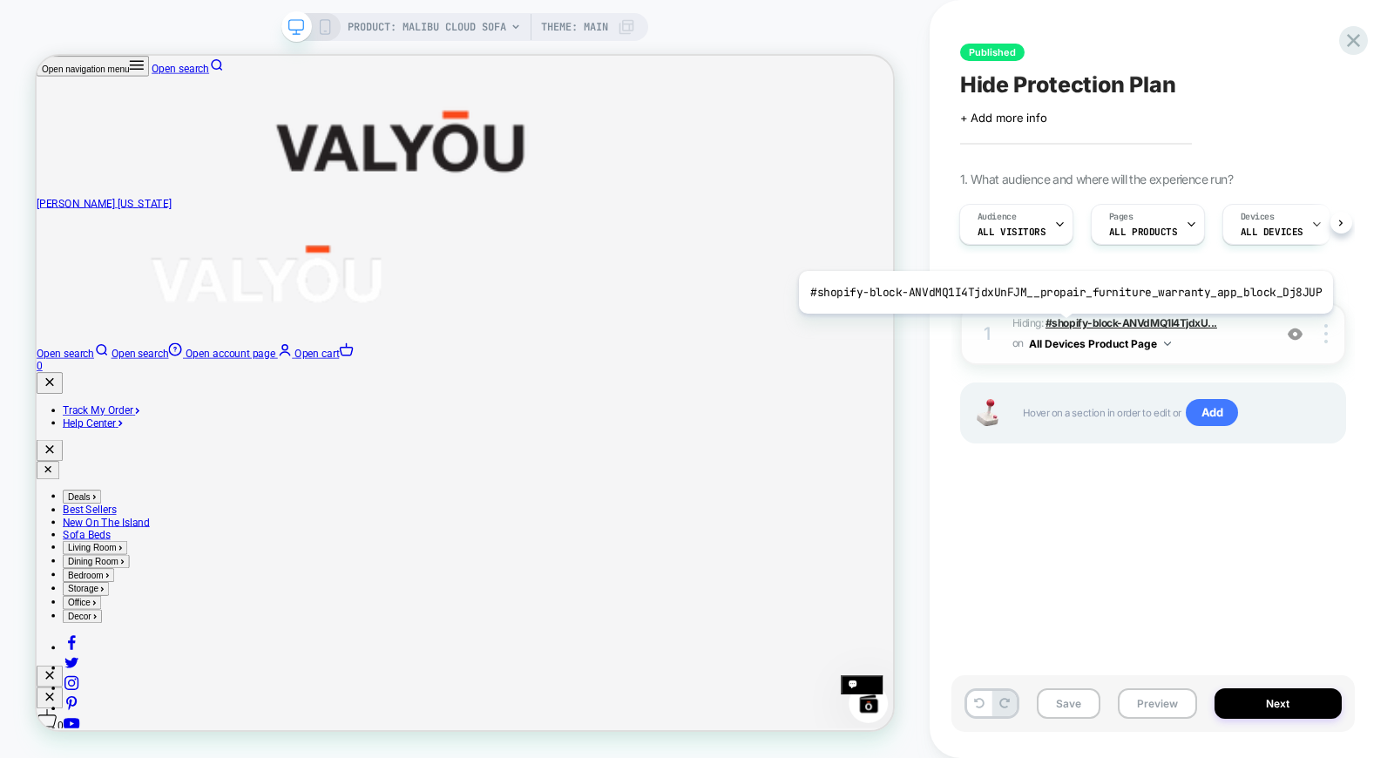
click at [1060, 327] on span "#shopify-block-ANVdMQ1I4TjdxU..." at bounding box center [1132, 322] width 172 height 13
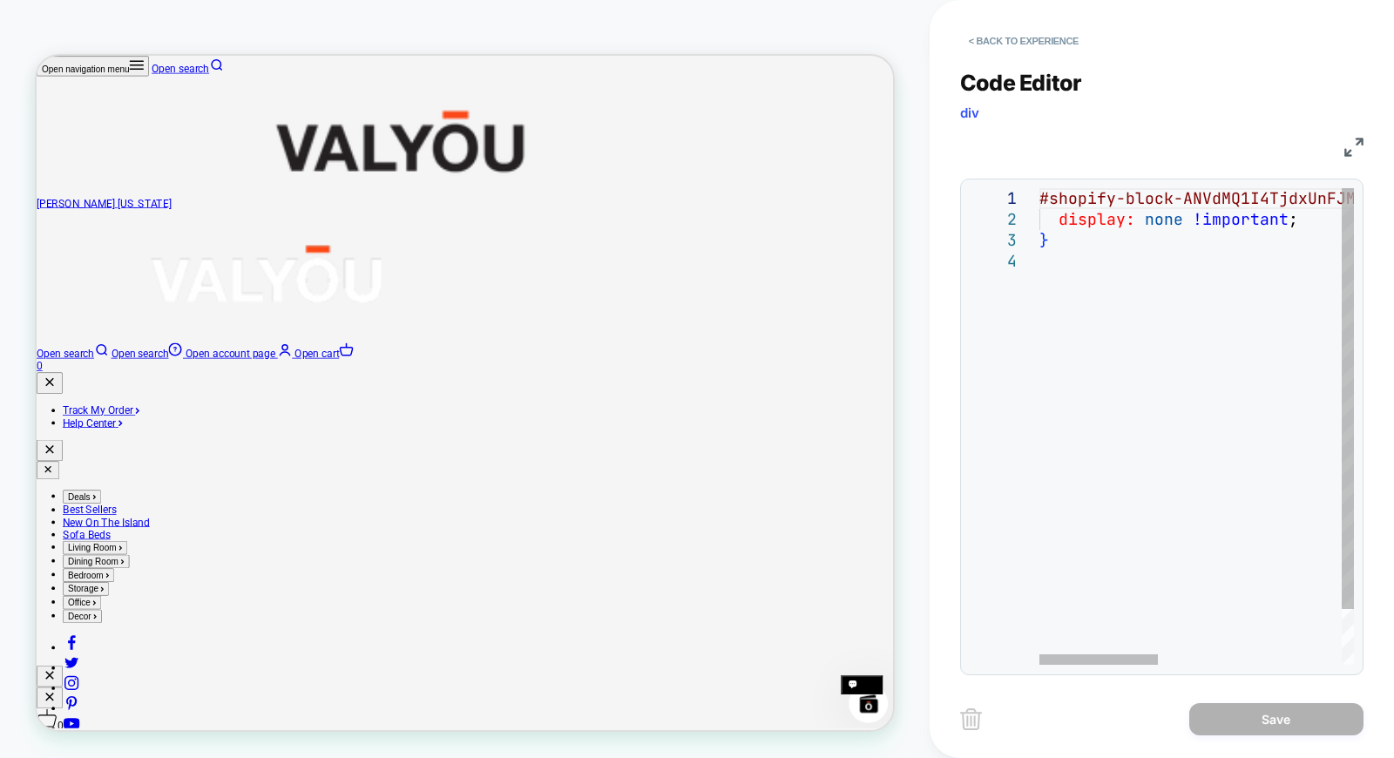
scroll to position [0, 0]
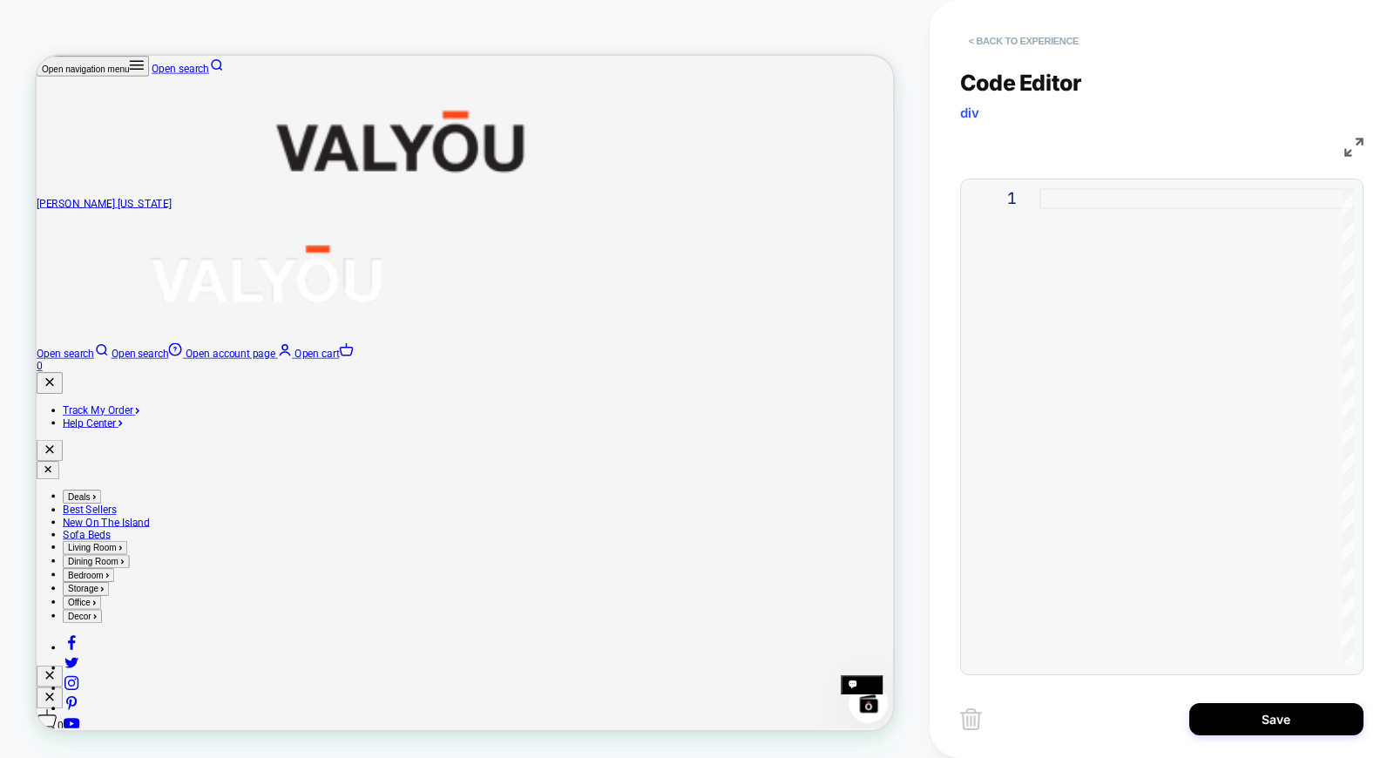
click at [982, 39] on button "< Back to experience" at bounding box center [1023, 41] width 127 height 28
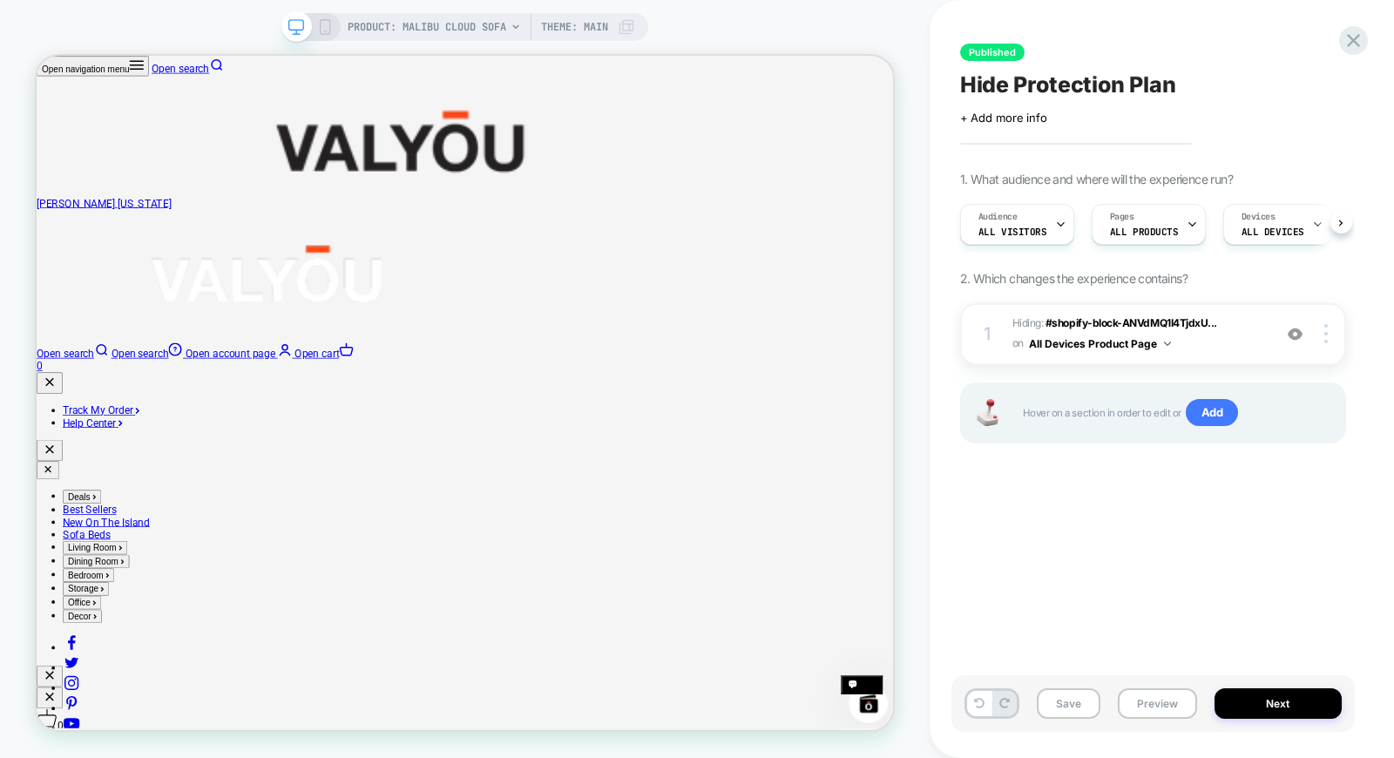
scroll to position [0, 1]
click at [1325, 337] on img at bounding box center [1326, 333] width 3 height 19
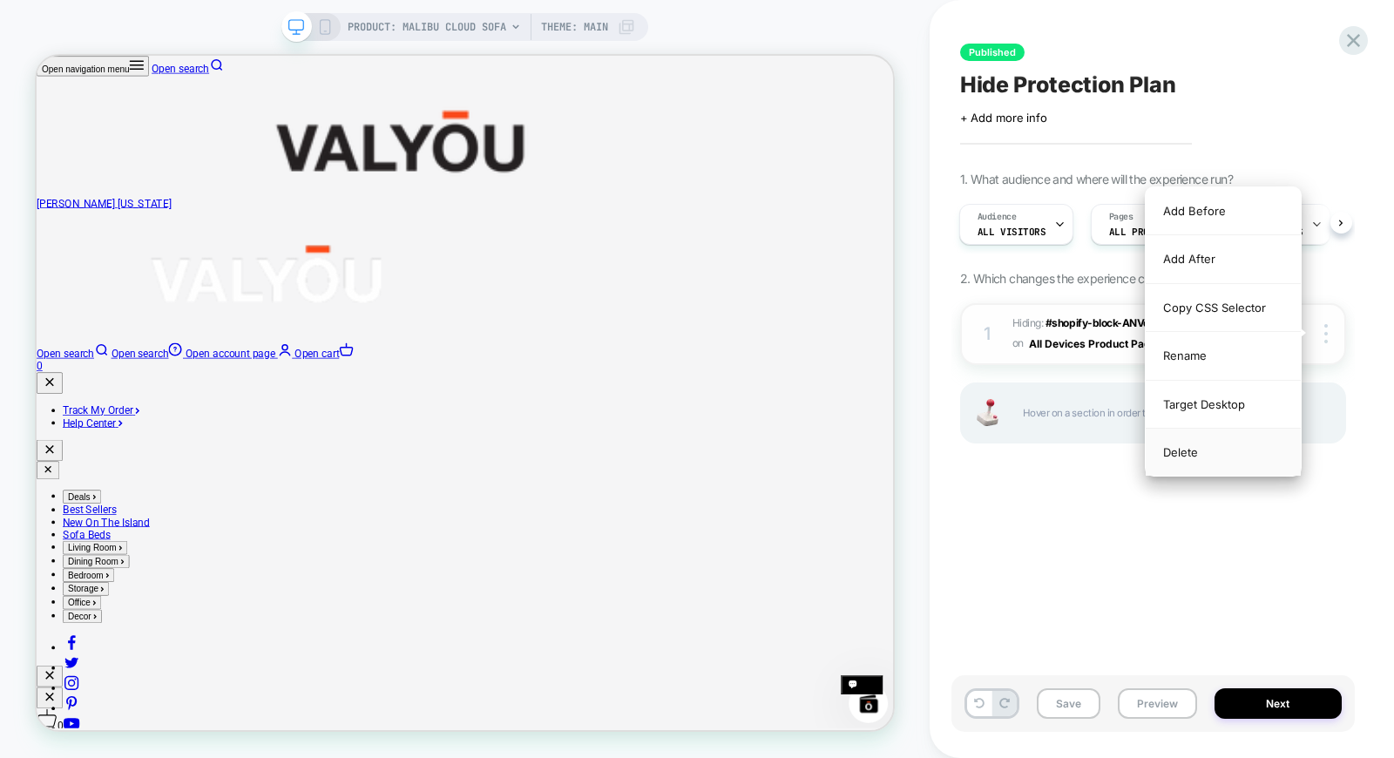
click at [1199, 440] on div "Delete" at bounding box center [1223, 452] width 155 height 47
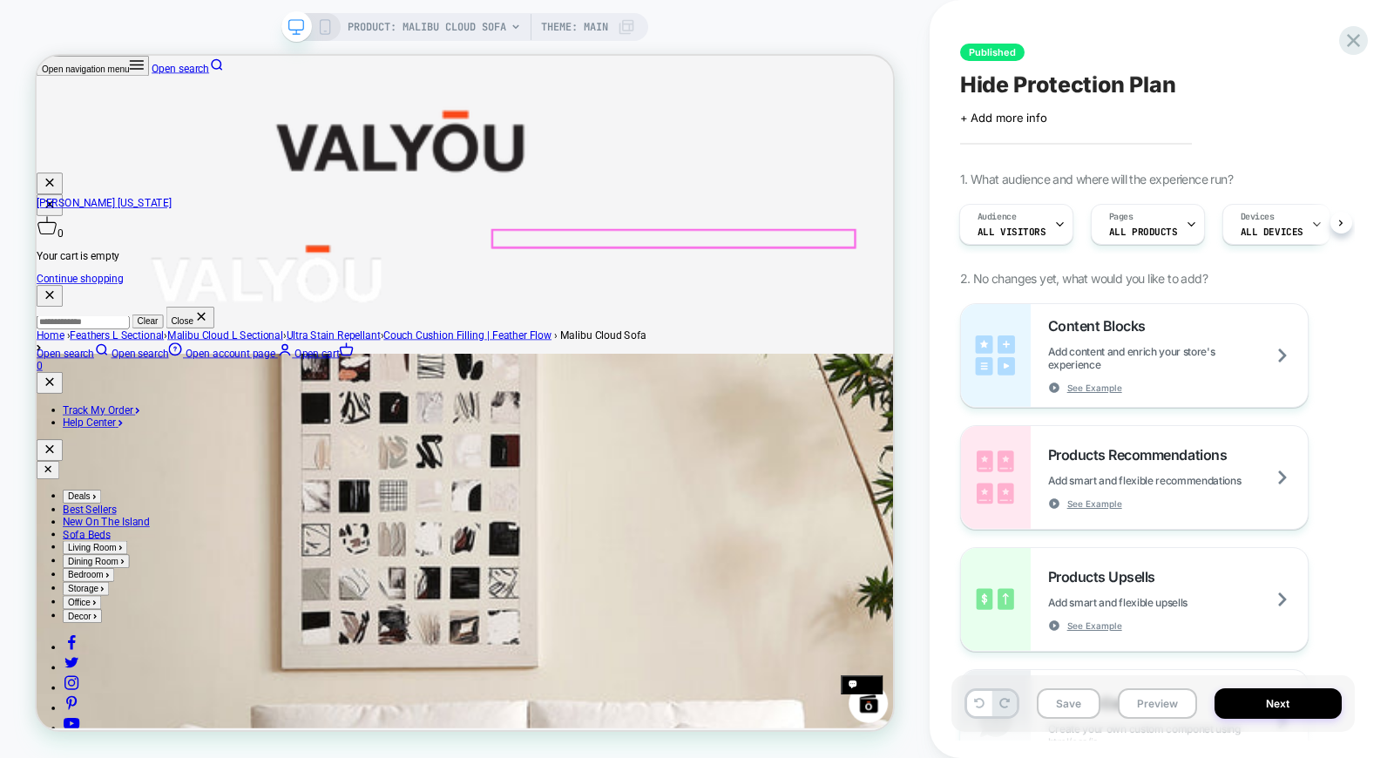
scroll to position [871, 0]
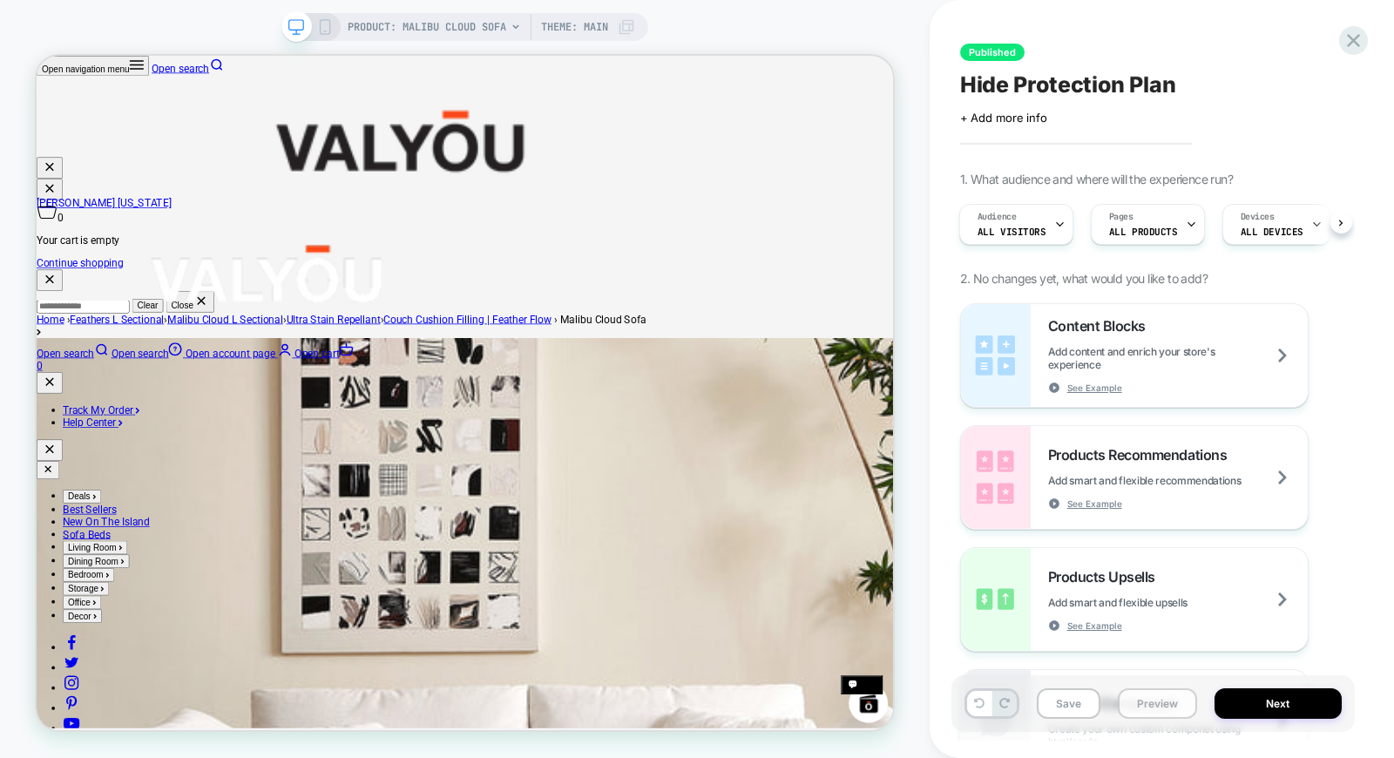
click at [1161, 708] on button "Preview" at bounding box center [1157, 703] width 79 height 31
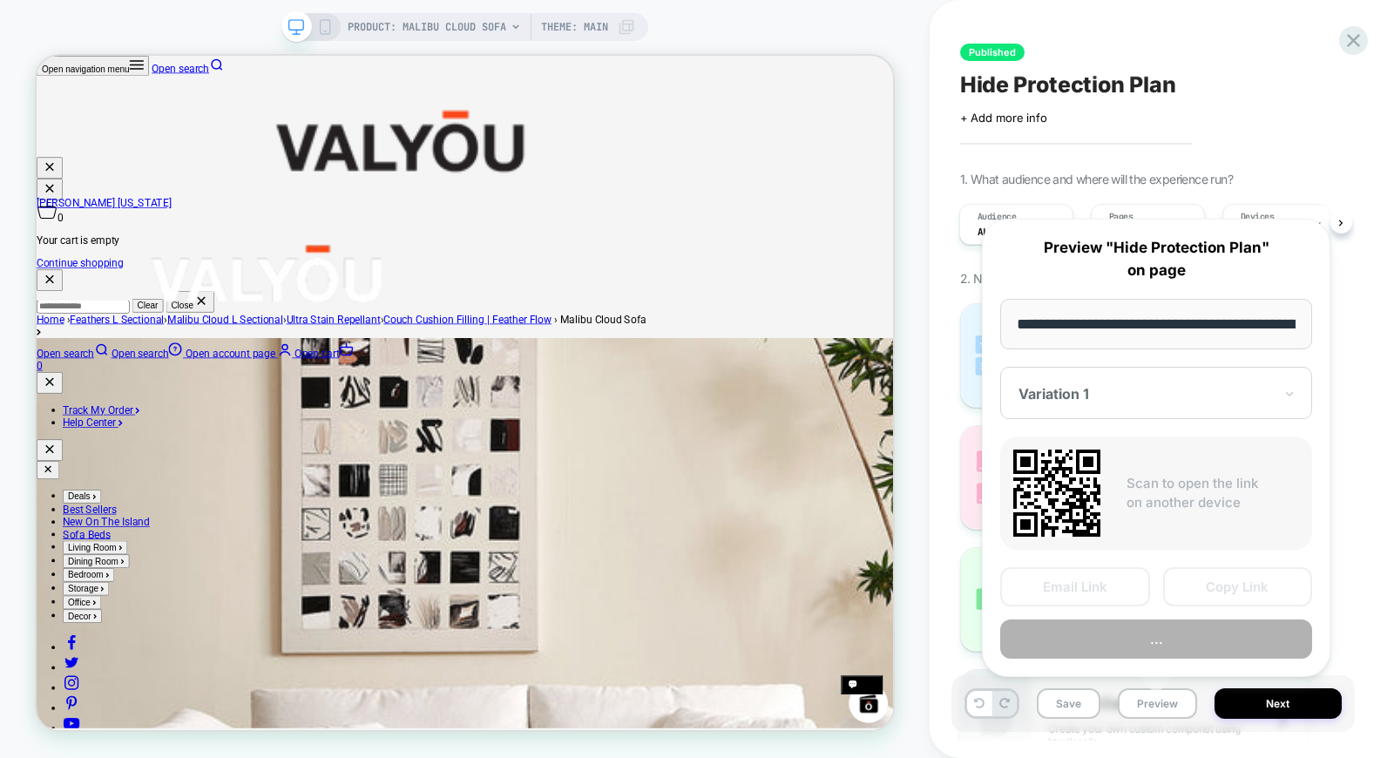
scroll to position [0, 229]
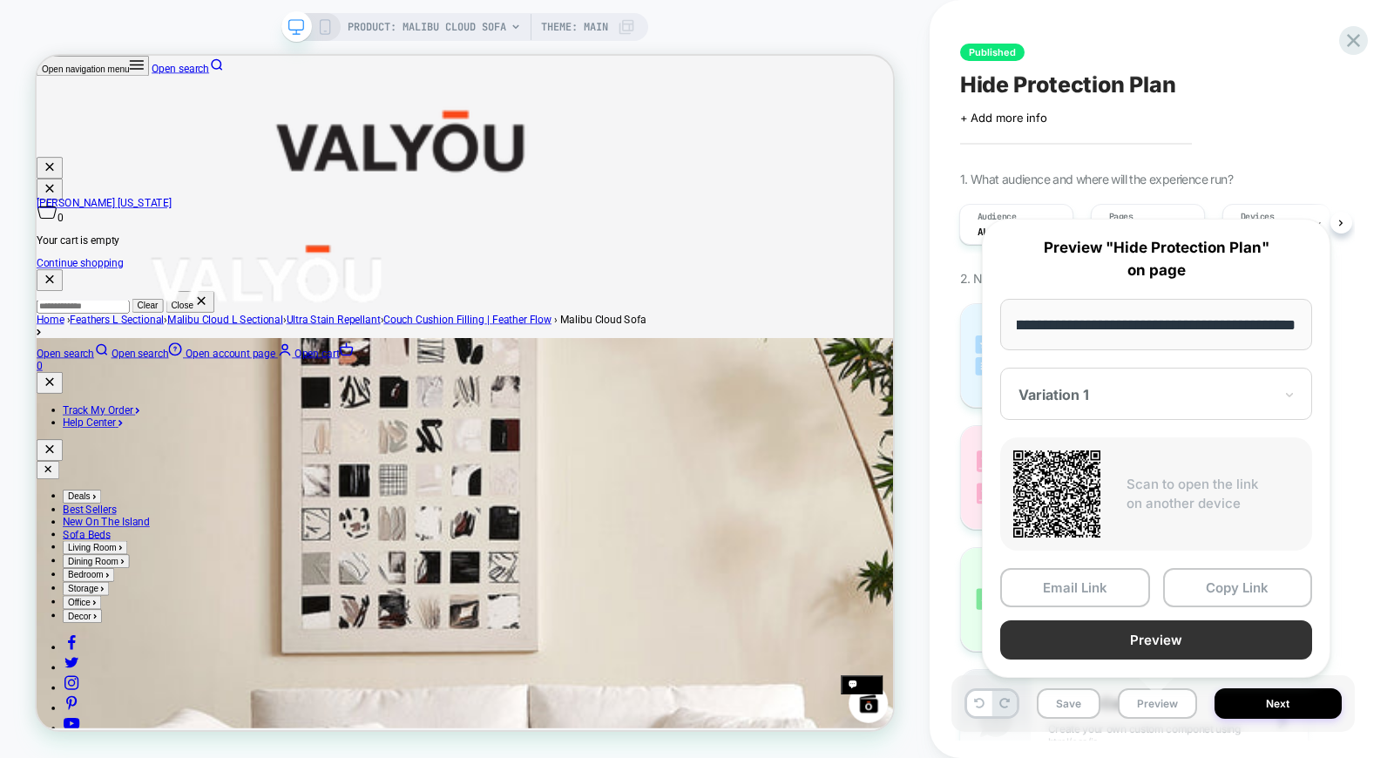
click at [1083, 629] on button "Preview" at bounding box center [1156, 639] width 312 height 39
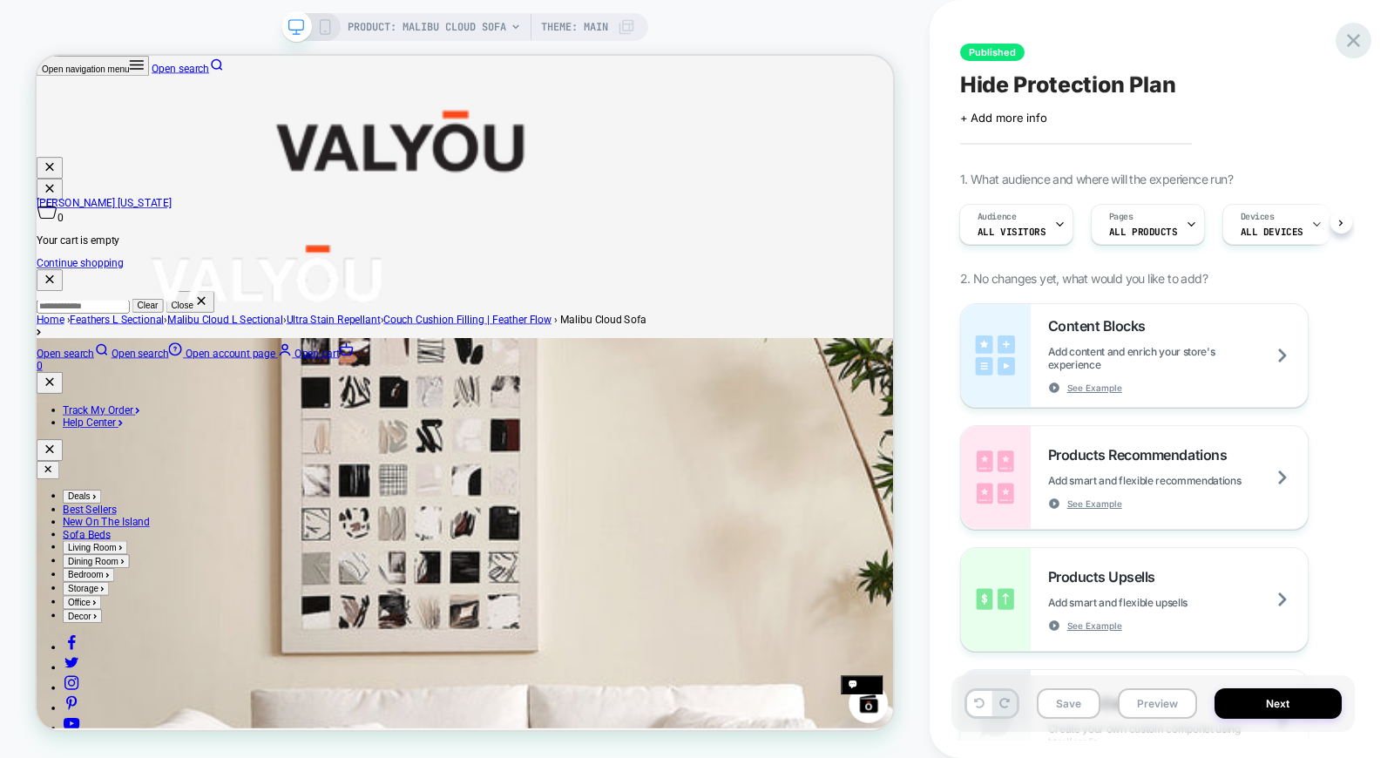
click at [1357, 44] on icon at bounding box center [1353, 40] width 13 height 13
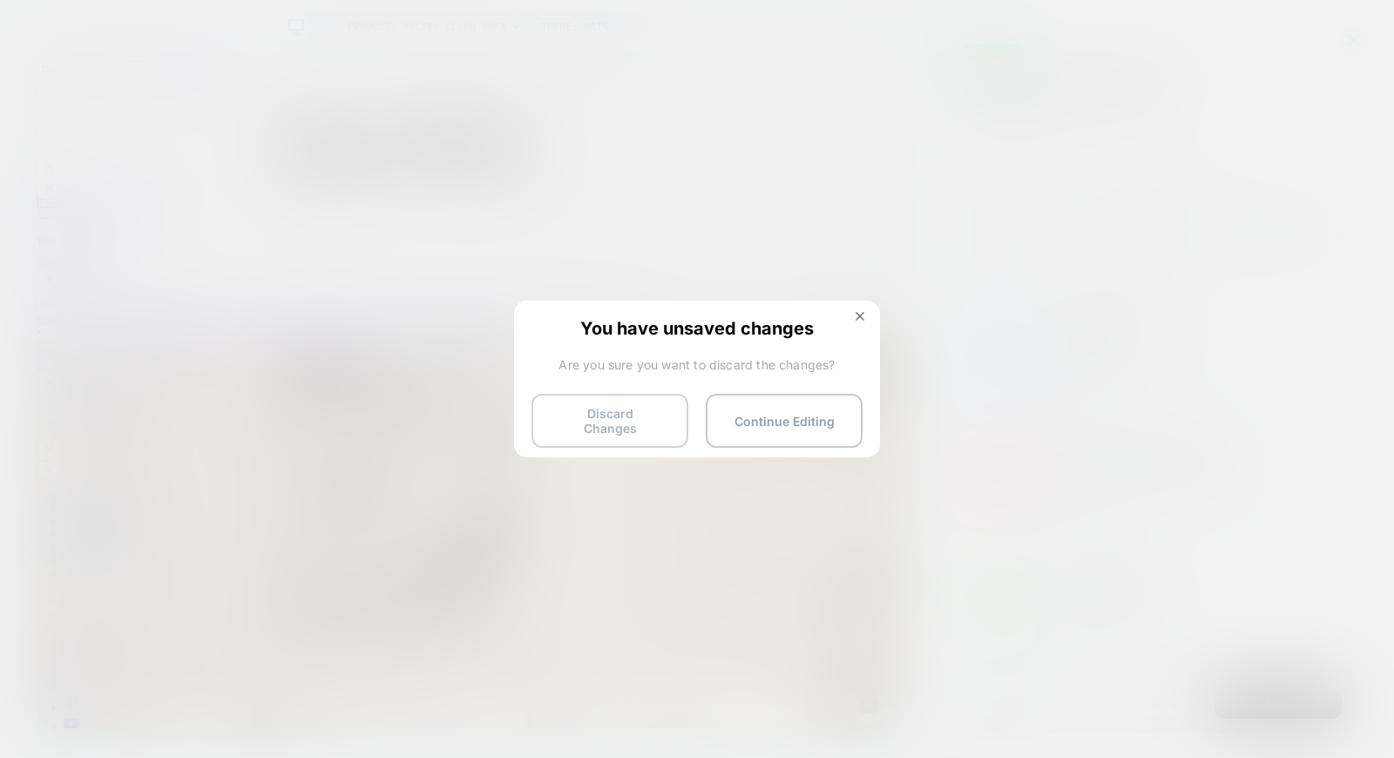
click at [639, 421] on button "Discard Changes" at bounding box center [610, 421] width 157 height 54
